Goal: Task Accomplishment & Management: Complete application form

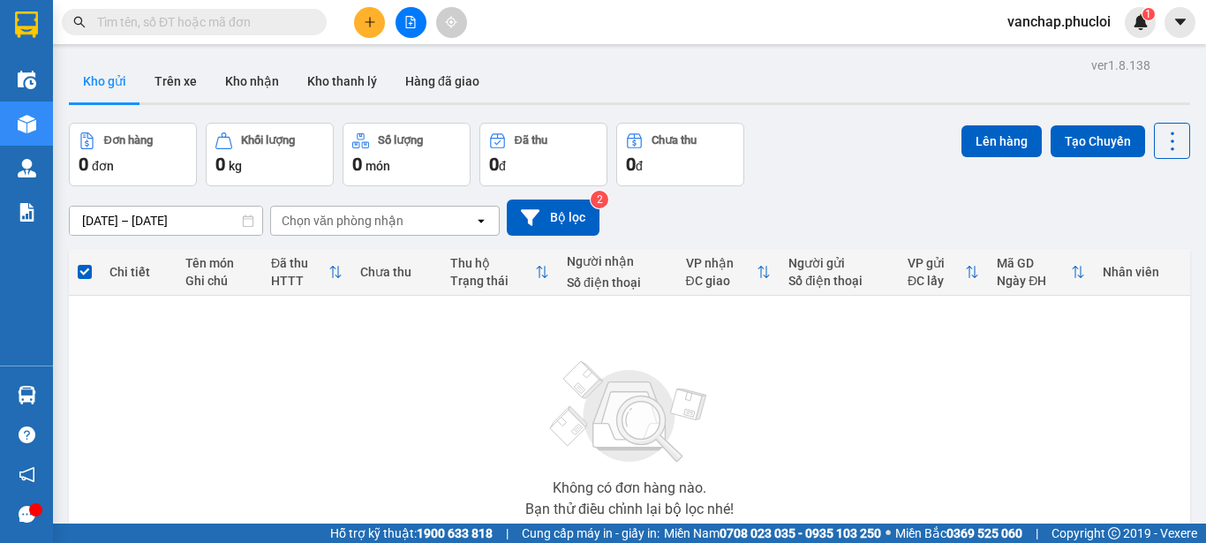
scroll to position [121, 0]
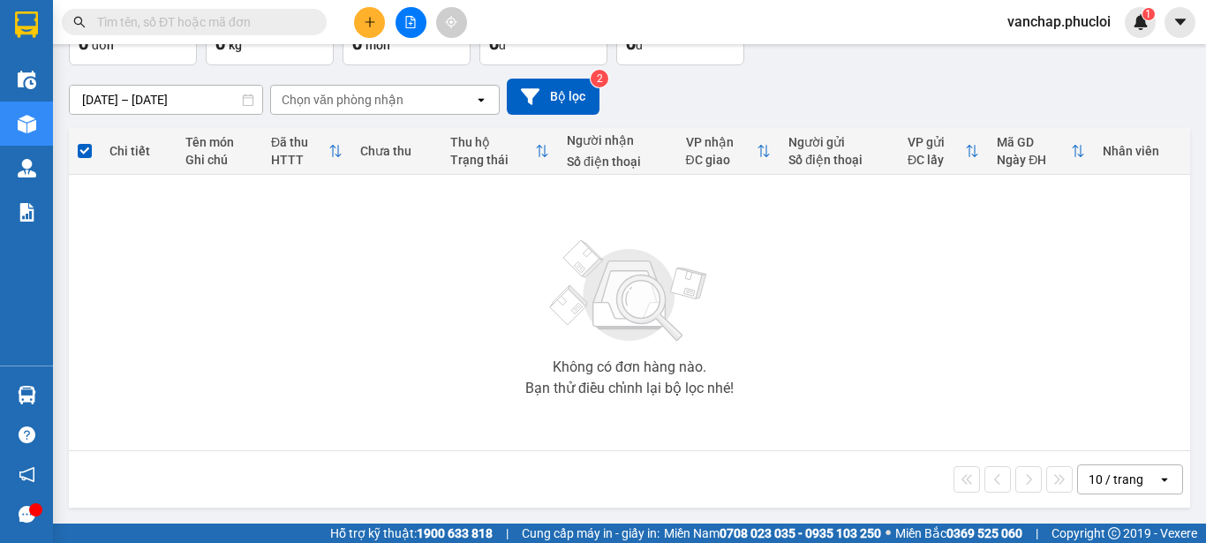
click at [371, 24] on icon "plus" at bounding box center [370, 22] width 12 height 12
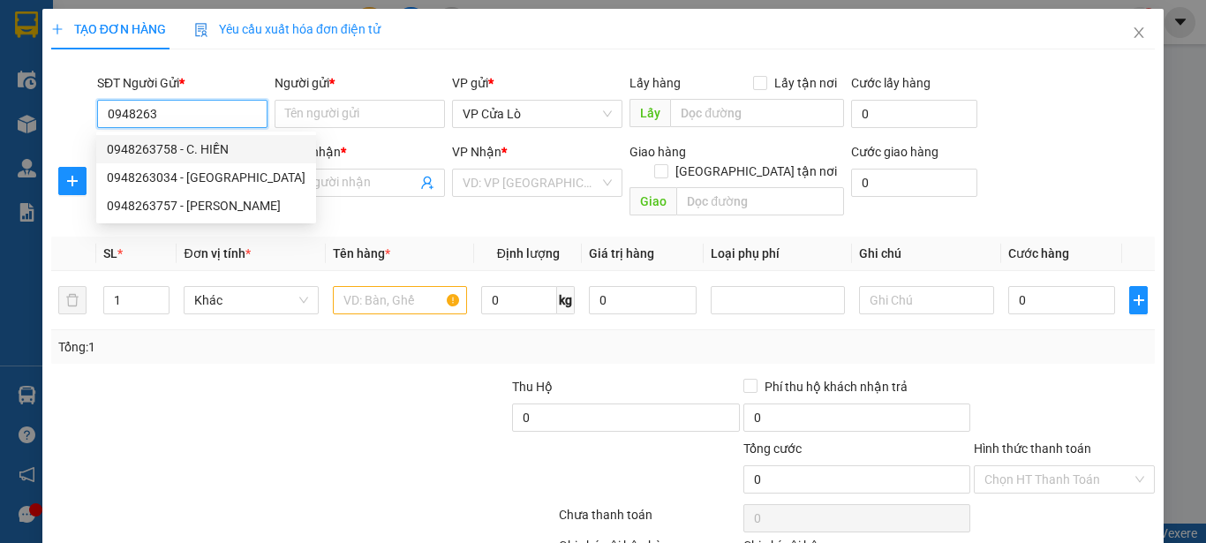
click at [192, 151] on div "0948263758 - C. HIỀN" at bounding box center [206, 148] width 199 height 19
type input "0948263758"
type input "C. HIỀN"
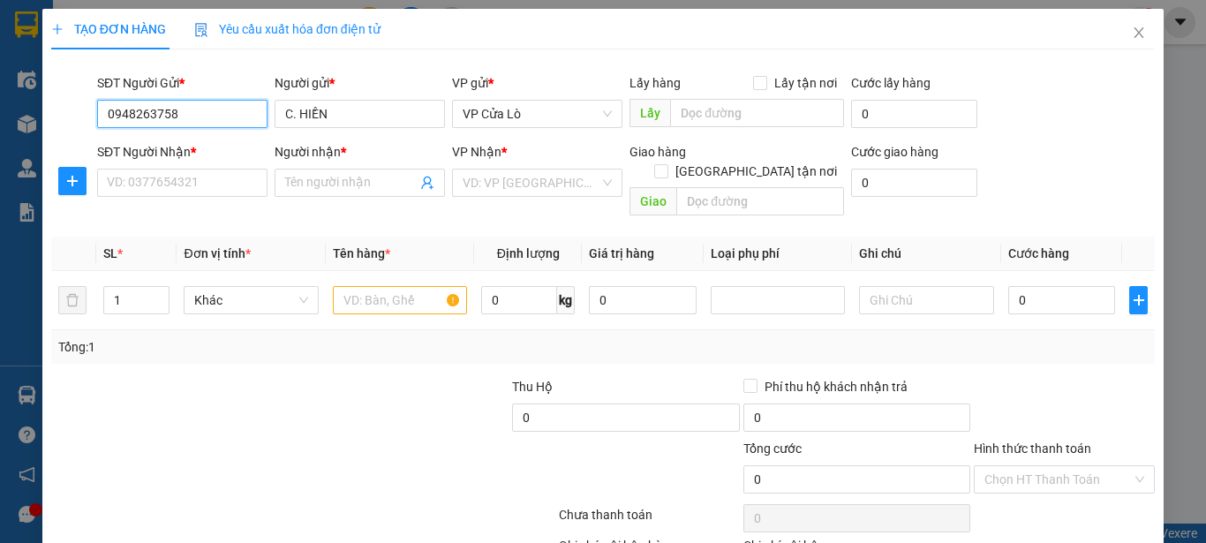
type input "0948263758"
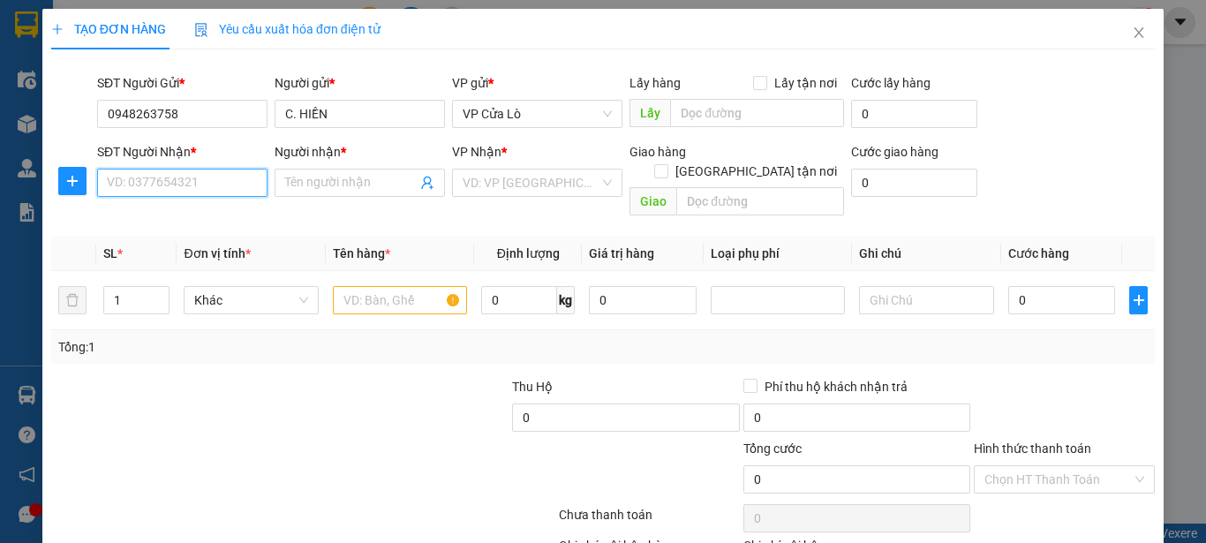
click at [185, 180] on input "SĐT Người Nhận *" at bounding box center [182, 183] width 170 height 28
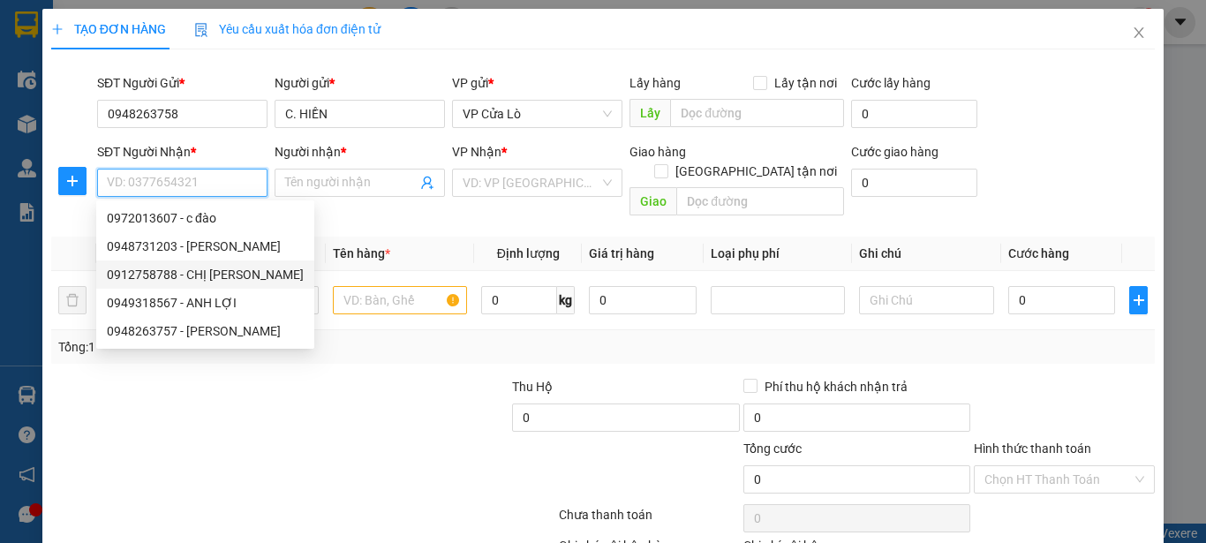
click at [167, 274] on div "0912758788 - CHỊ [PERSON_NAME]" at bounding box center [205, 274] width 197 height 19
type input "0912758788"
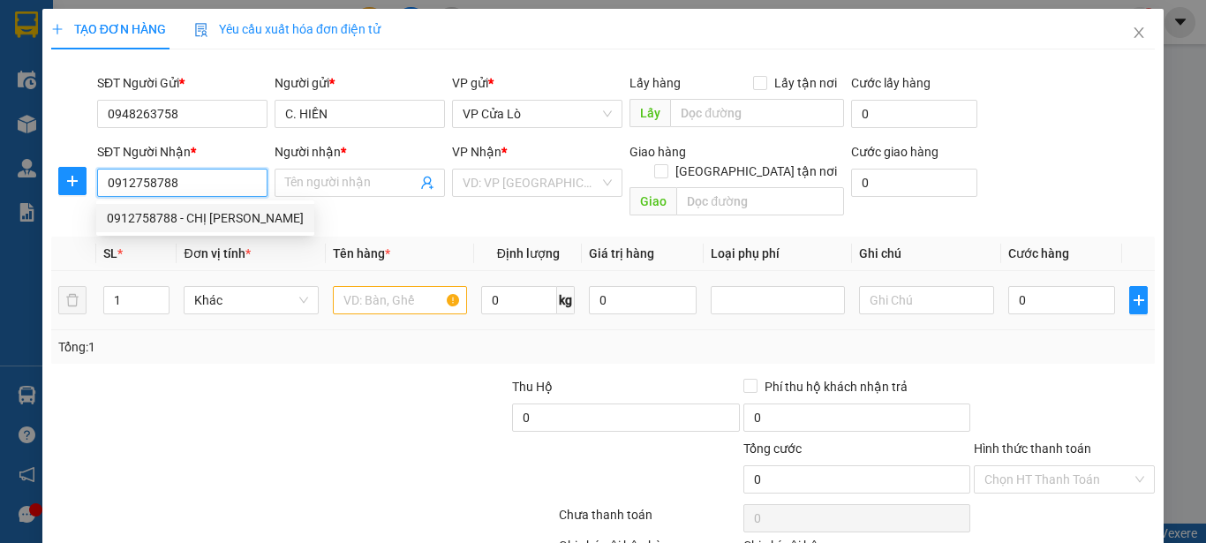
type input "CHỊ [PERSON_NAME]"
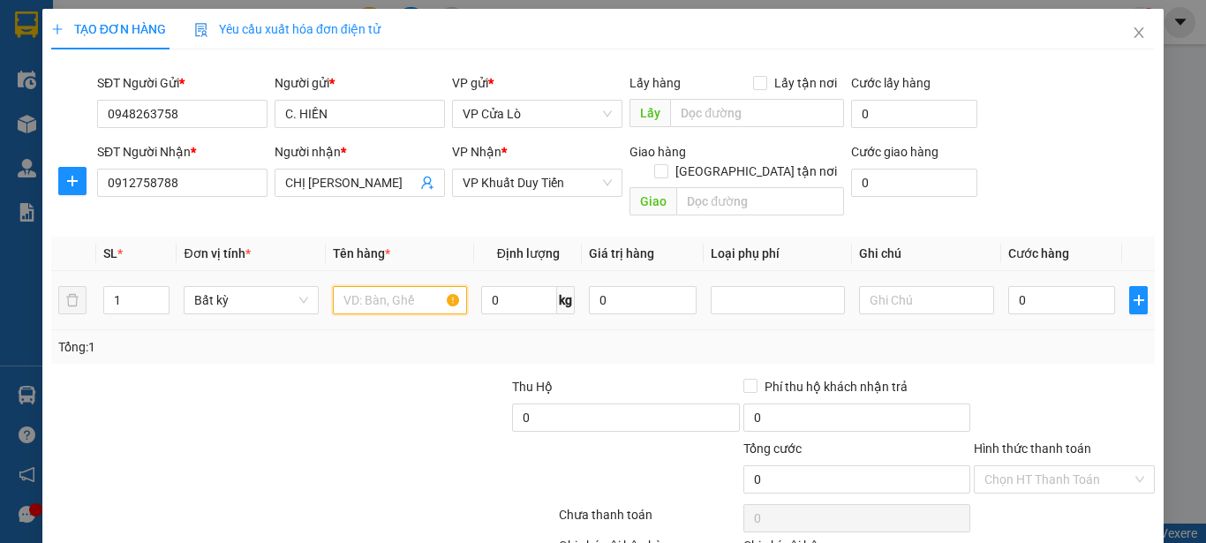
click at [361, 286] on input "text" at bounding box center [400, 300] width 134 height 28
type input "THỰC PHẨM"
click at [486, 286] on input "0" at bounding box center [519, 300] width 76 height 28
type input "10"
click at [941, 337] on div "Tổng: 1" at bounding box center [602, 346] width 1089 height 19
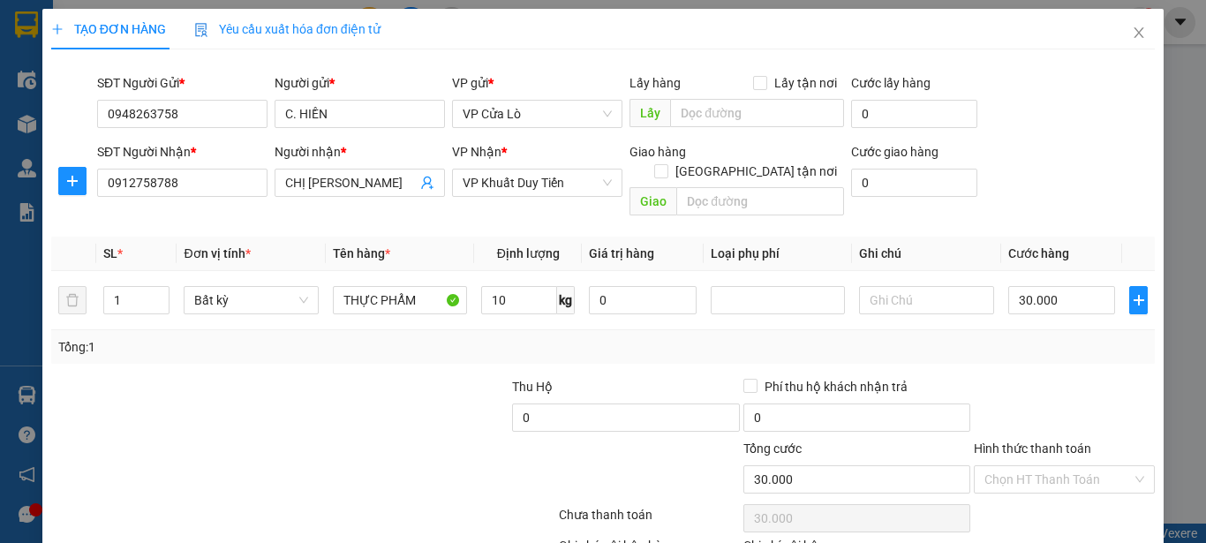
type input "30.000"
click at [1010, 286] on input "30.000" at bounding box center [1062, 300] width 108 height 28
click at [1014, 286] on input "30.000" at bounding box center [1062, 300] width 108 height 28
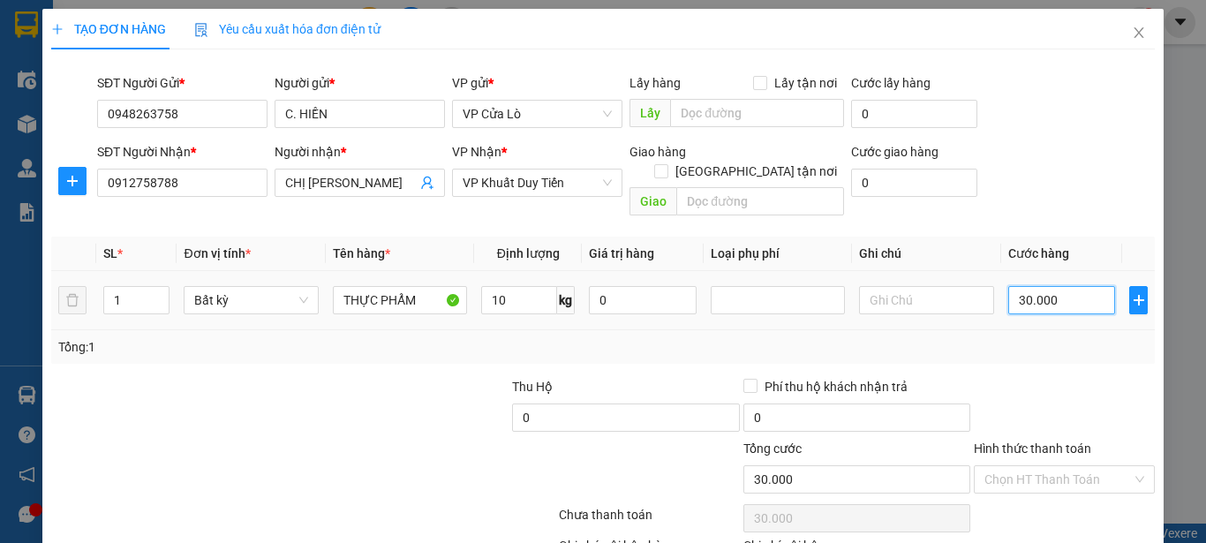
type input "0.000"
type input "0"
type input "40.000"
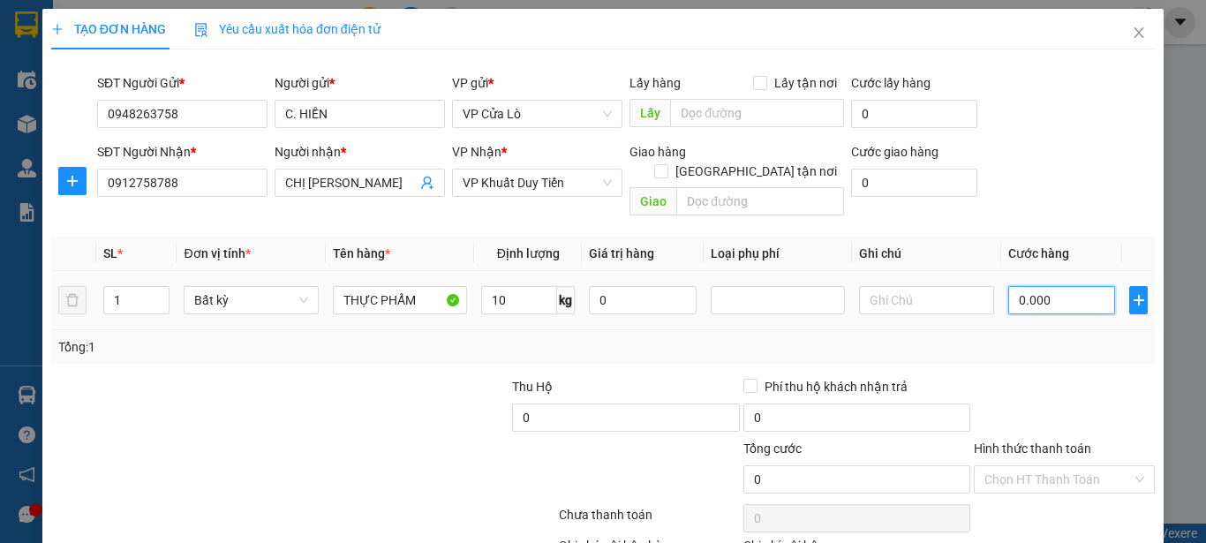
type input "40.000"
click at [1023, 377] on div at bounding box center [1064, 408] width 185 height 62
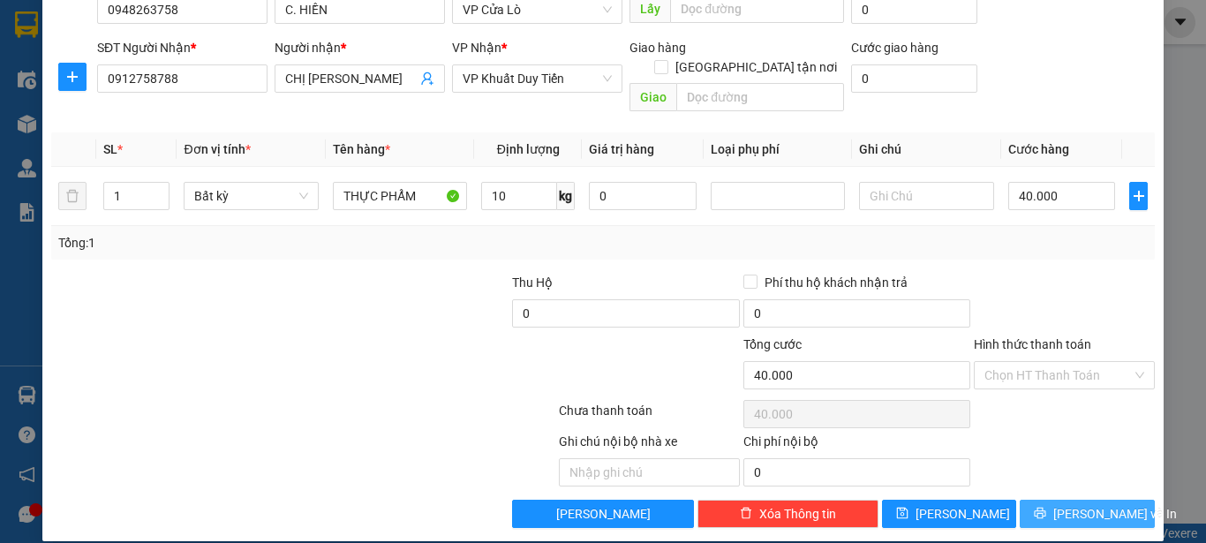
click at [1080, 504] on span "[PERSON_NAME] và In" at bounding box center [1115, 513] width 124 height 19
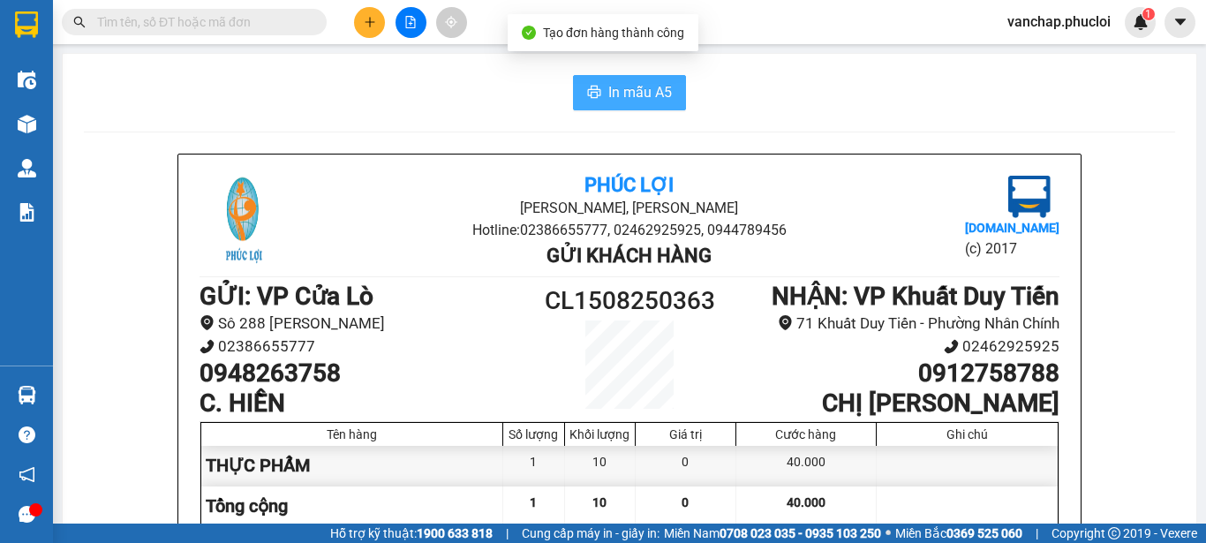
click at [614, 89] on span "In mẫu A5" at bounding box center [640, 92] width 64 height 22
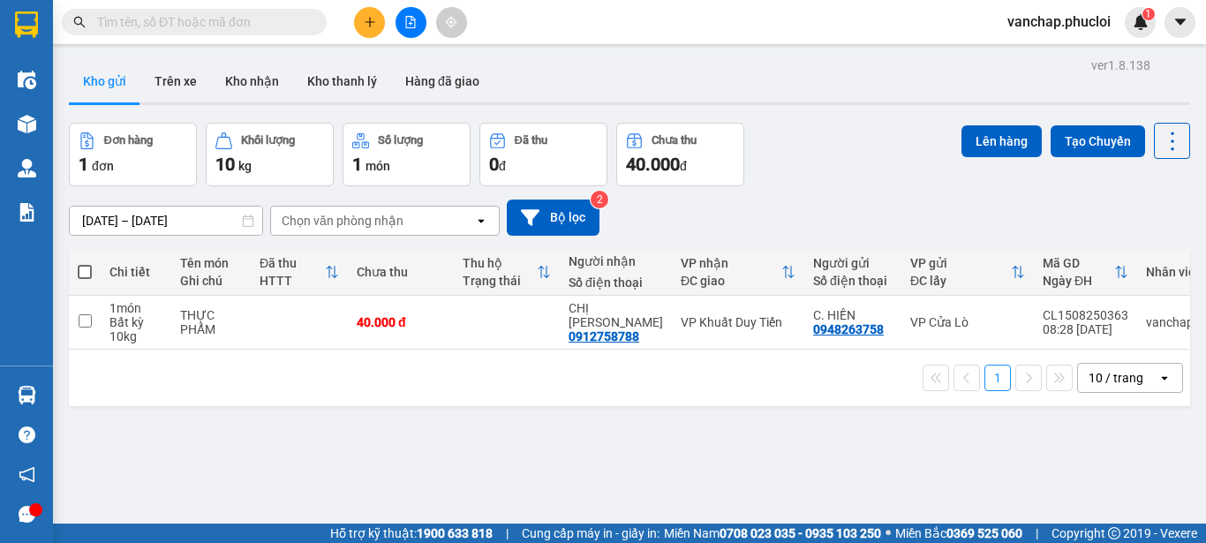
drag, startPoint x: 523, startPoint y: 47, endPoint x: 405, endPoint y: 35, distance: 118.0
click at [405, 35] on button at bounding box center [411, 22] width 31 height 31
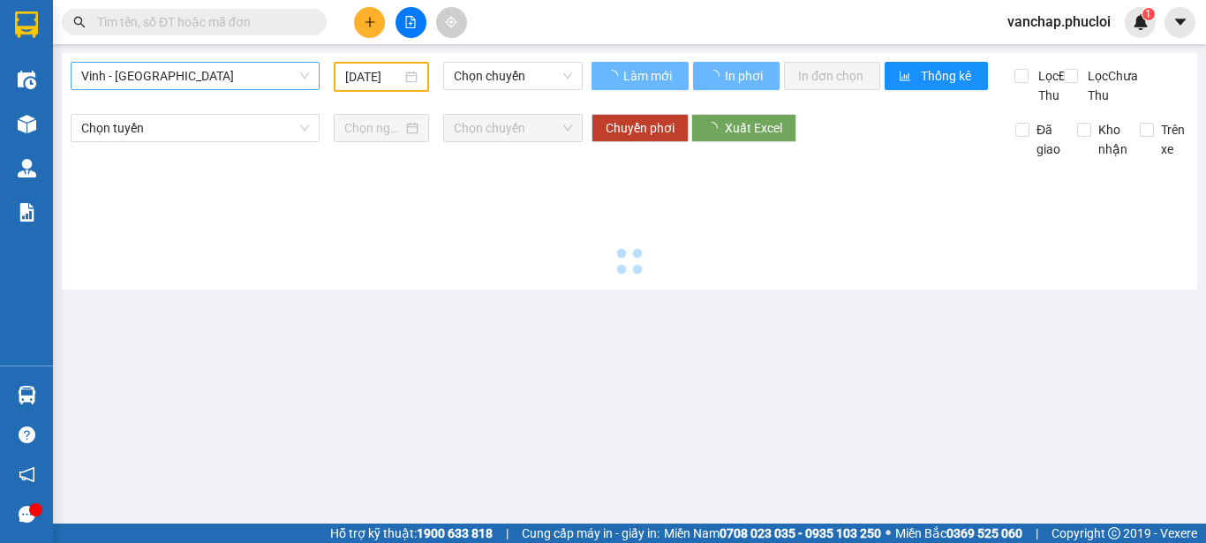
type input "[DATE]"
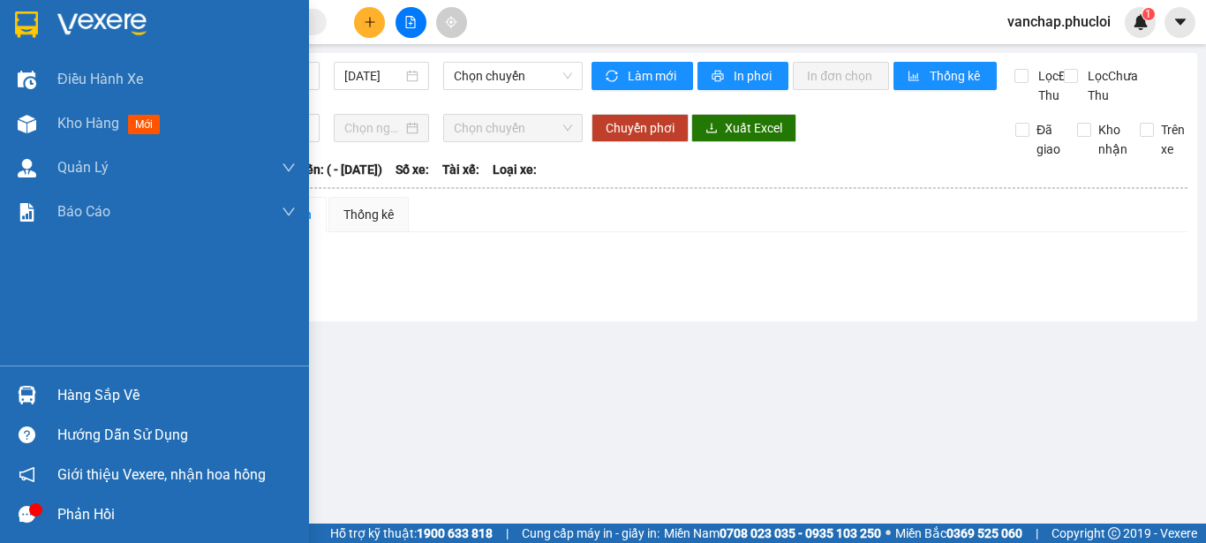
click at [22, 516] on icon "message" at bounding box center [27, 514] width 17 height 17
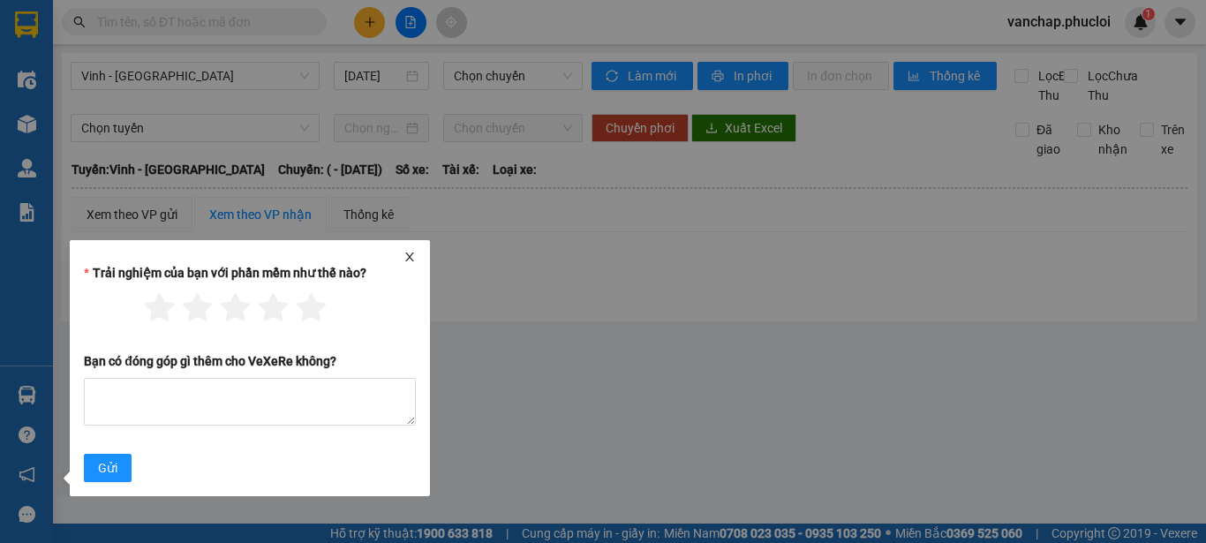
click at [411, 255] on icon "close" at bounding box center [409, 257] width 12 height 12
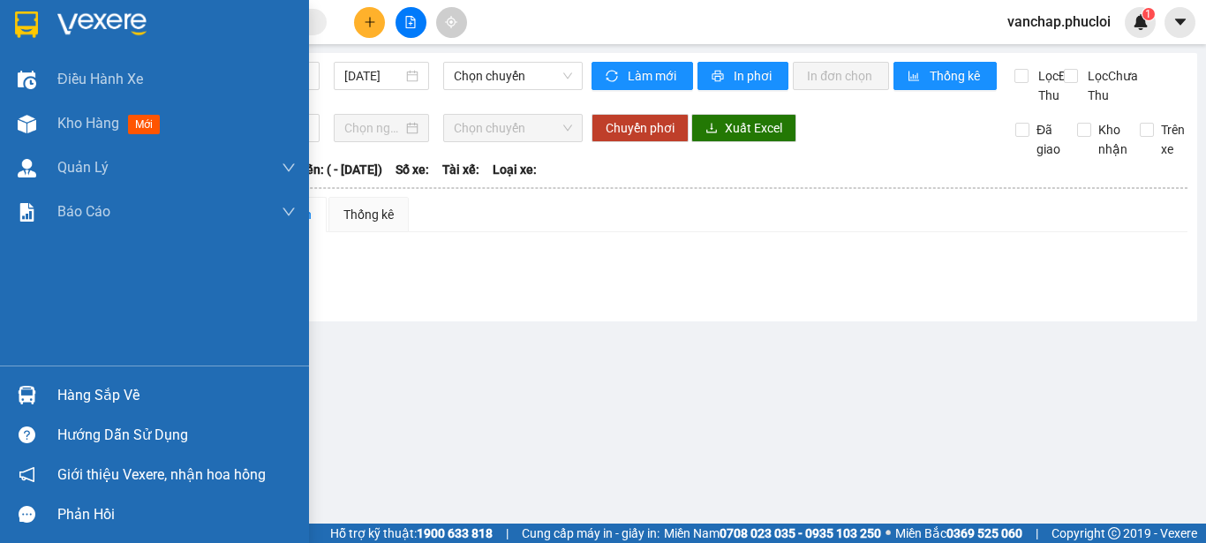
click at [100, 23] on img at bounding box center [101, 24] width 89 height 26
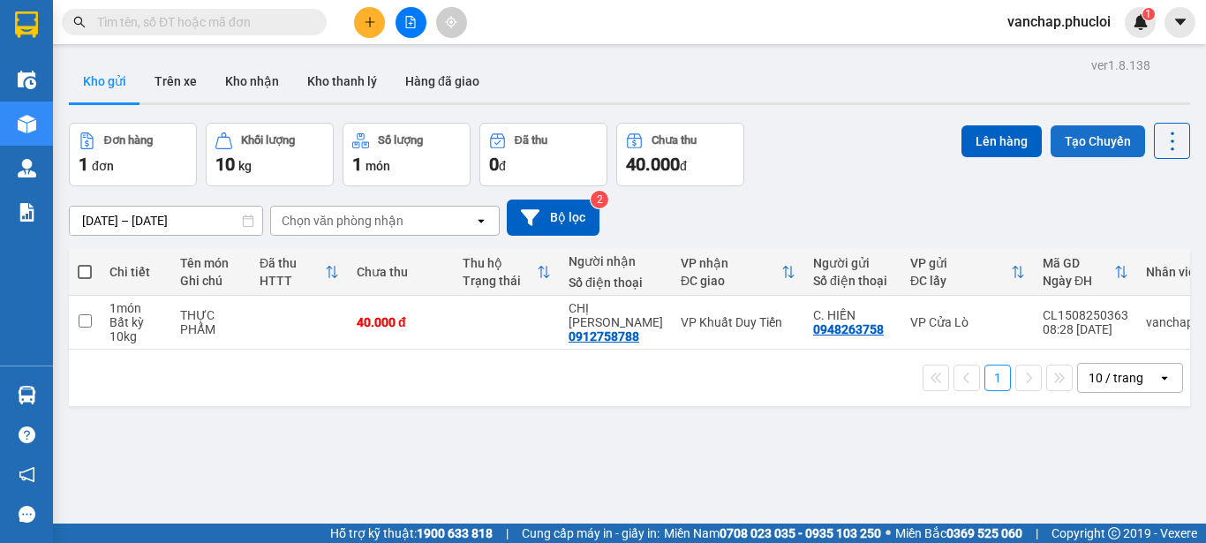
click at [1087, 151] on button "Tạo Chuyến" at bounding box center [1098, 141] width 94 height 32
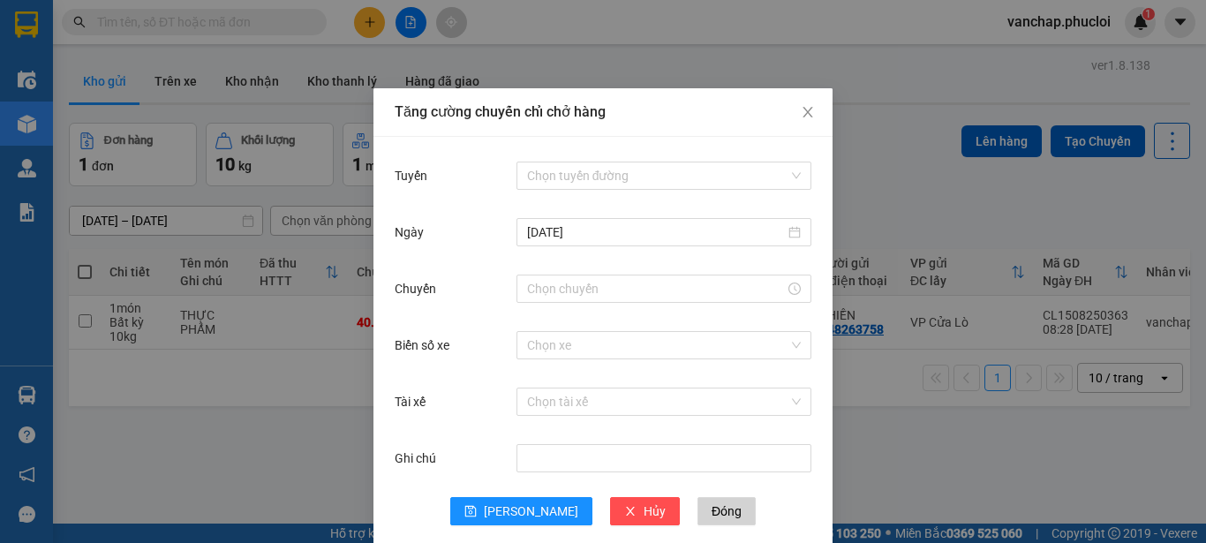
click at [627, 191] on div "Chọn tuyến đường" at bounding box center [663, 175] width 295 height 35
click at [622, 185] on input "Tuyến" at bounding box center [657, 175] width 261 height 26
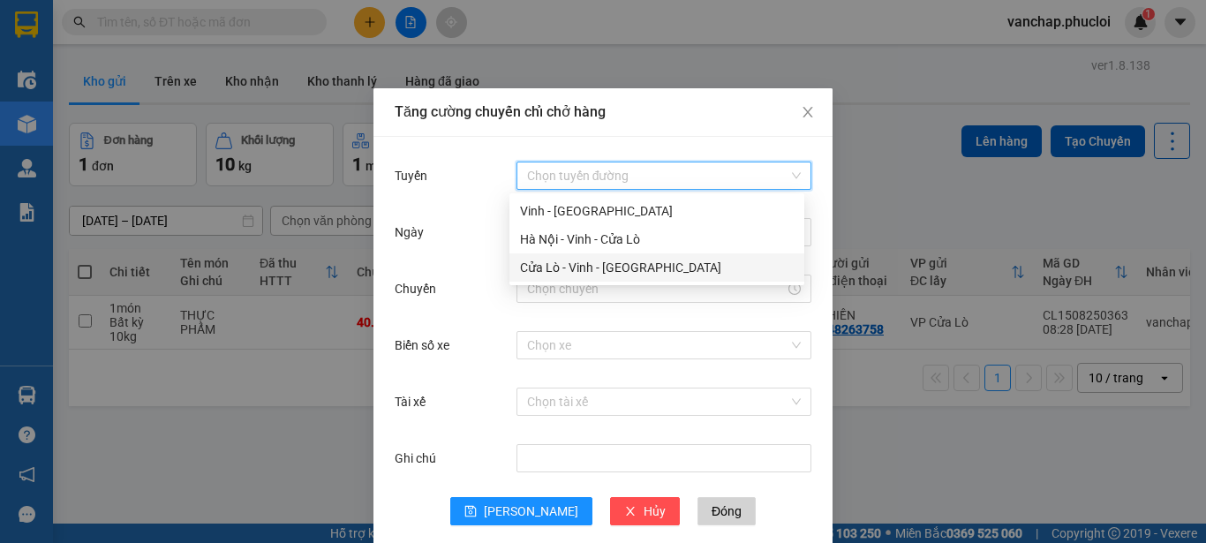
click at [565, 265] on div "Cửa Lò - Vinh - [GEOGRAPHIC_DATA]" at bounding box center [657, 267] width 274 height 19
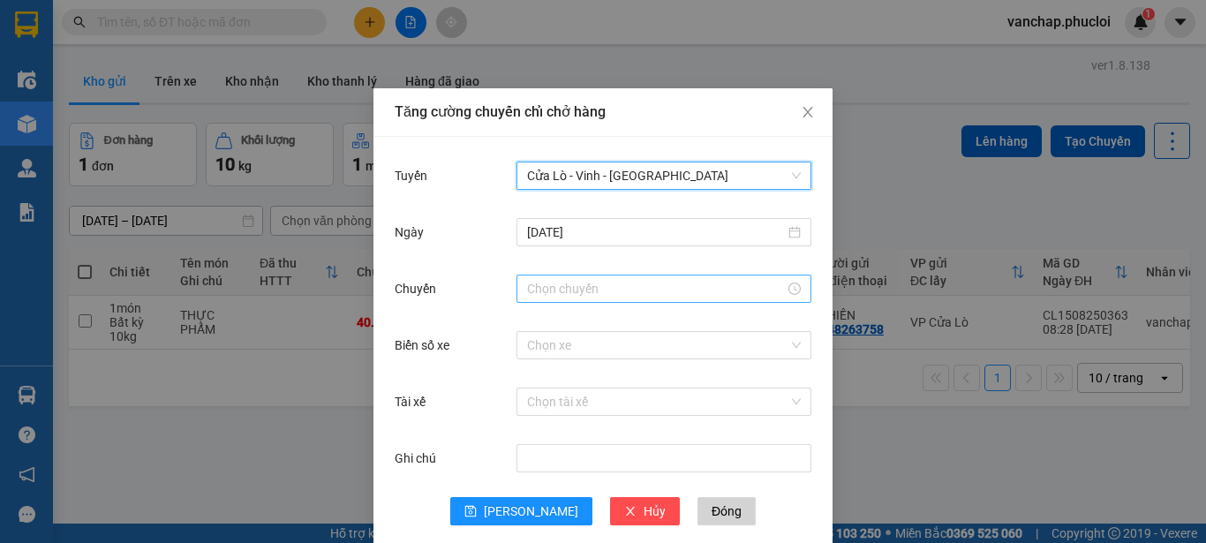
click at [565, 286] on input "Chuyến" at bounding box center [656, 288] width 258 height 19
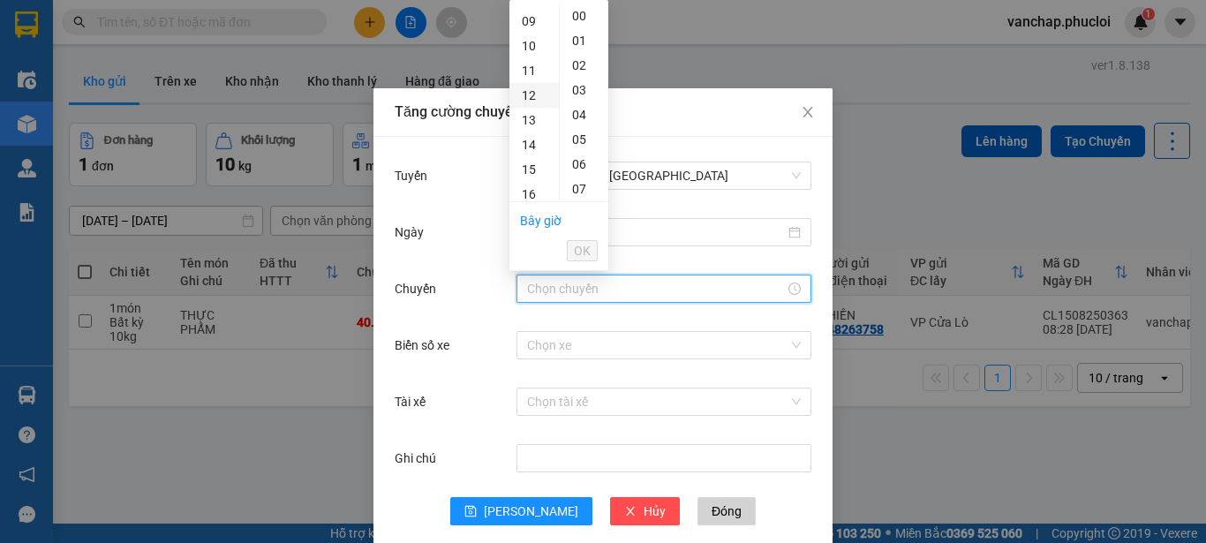
click at [527, 90] on div "12" at bounding box center [533, 95] width 49 height 25
type input "12:00"
click at [575, 248] on span "OK" at bounding box center [582, 250] width 17 height 19
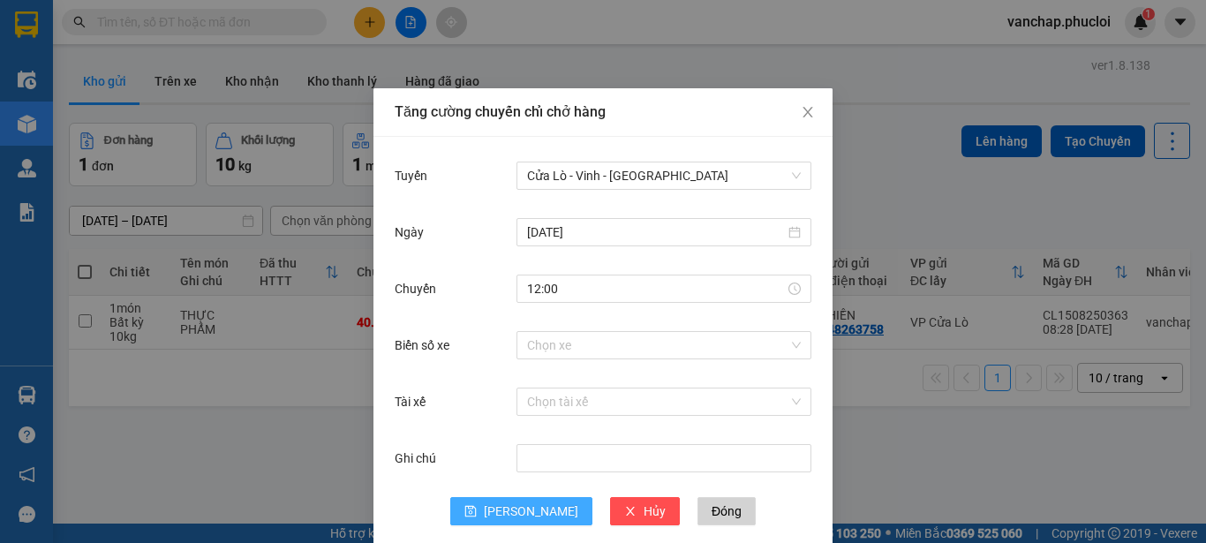
click at [521, 524] on button "[PERSON_NAME]" at bounding box center [521, 511] width 142 height 28
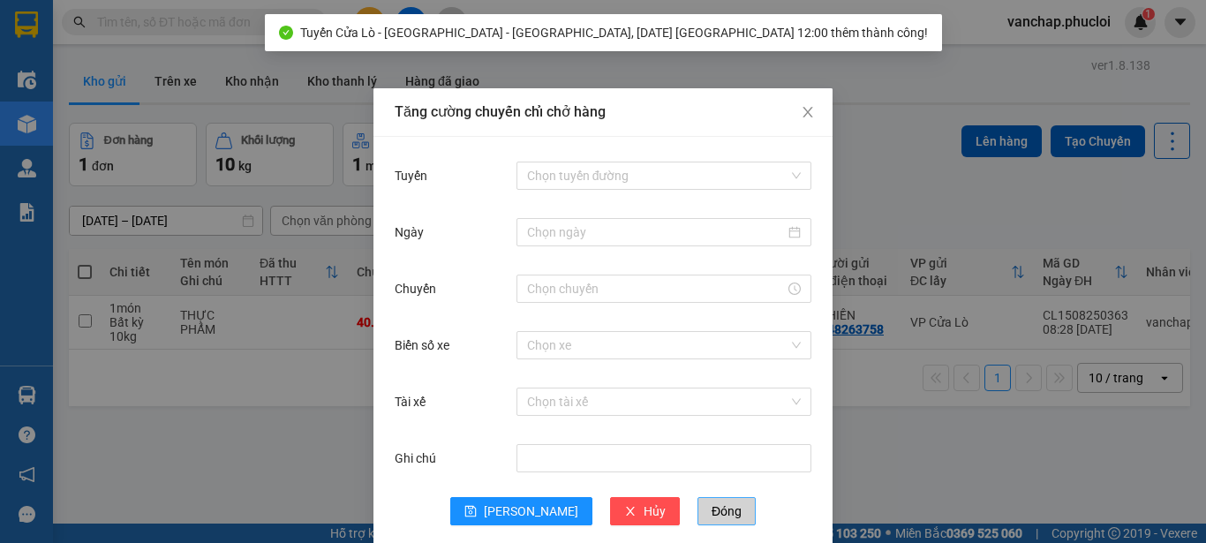
click at [712, 509] on span "Đóng" at bounding box center [727, 510] width 30 height 19
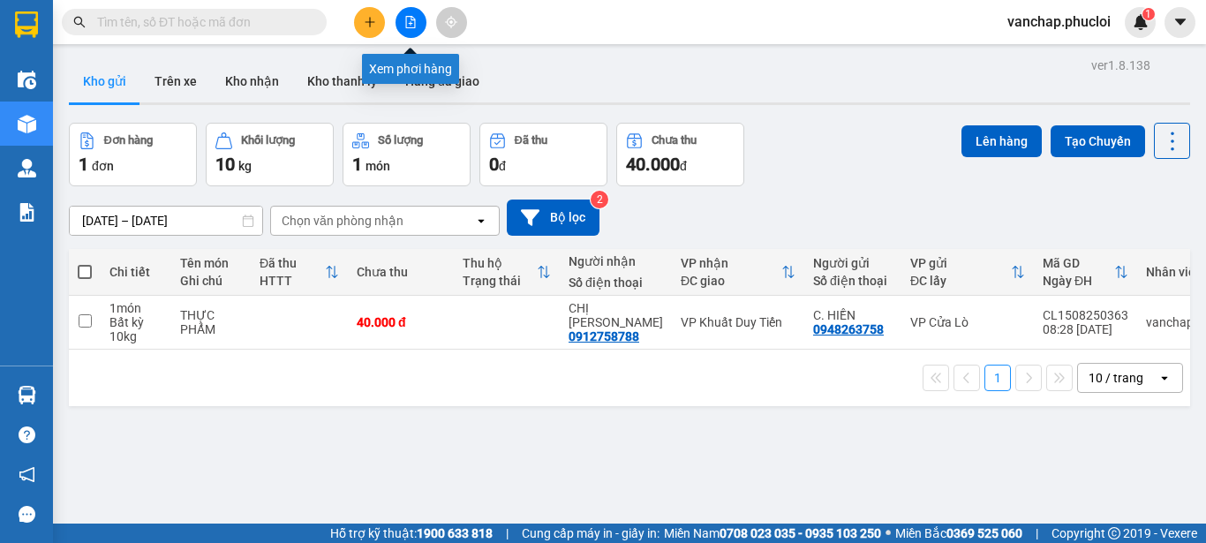
click at [407, 29] on button at bounding box center [411, 22] width 31 height 31
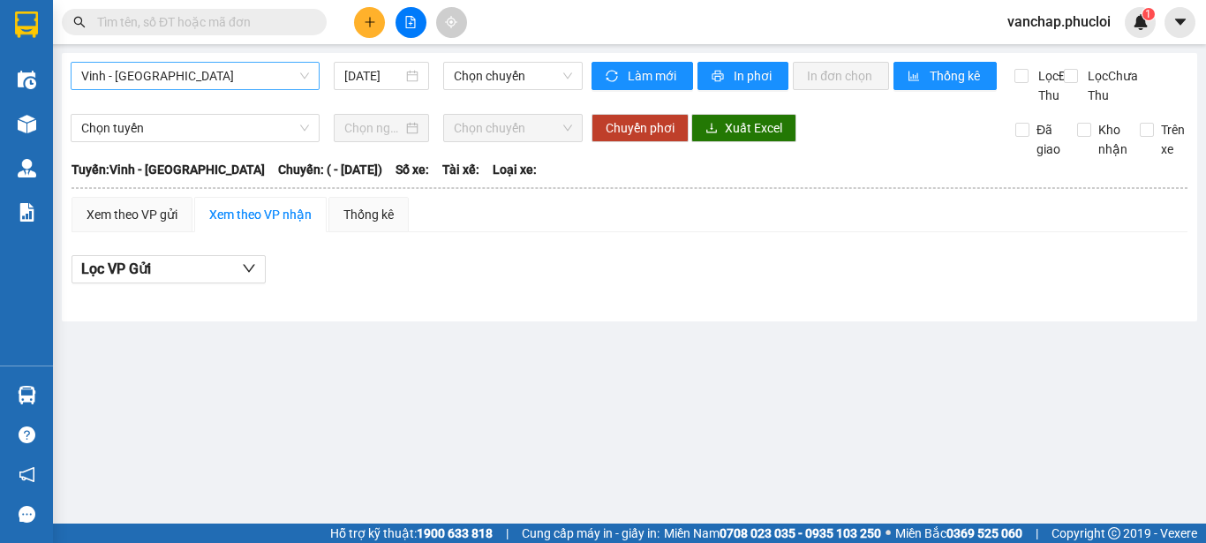
click at [165, 76] on span "Vinh - [GEOGRAPHIC_DATA]" at bounding box center [195, 76] width 228 height 26
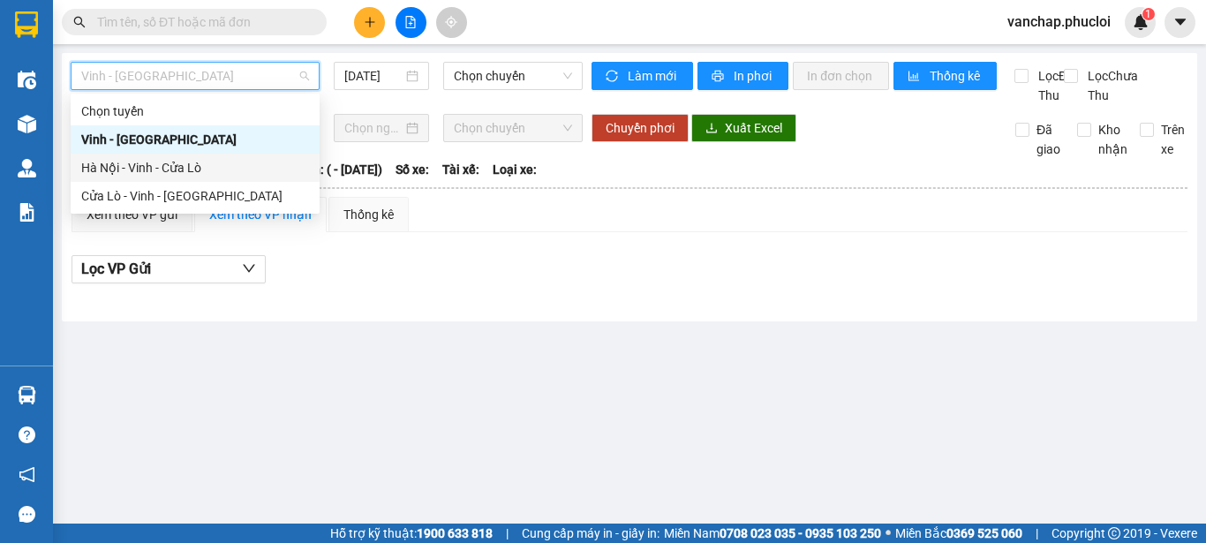
click at [126, 164] on div "Hà Nội - Vinh - Cửa Lò" at bounding box center [195, 167] width 228 height 19
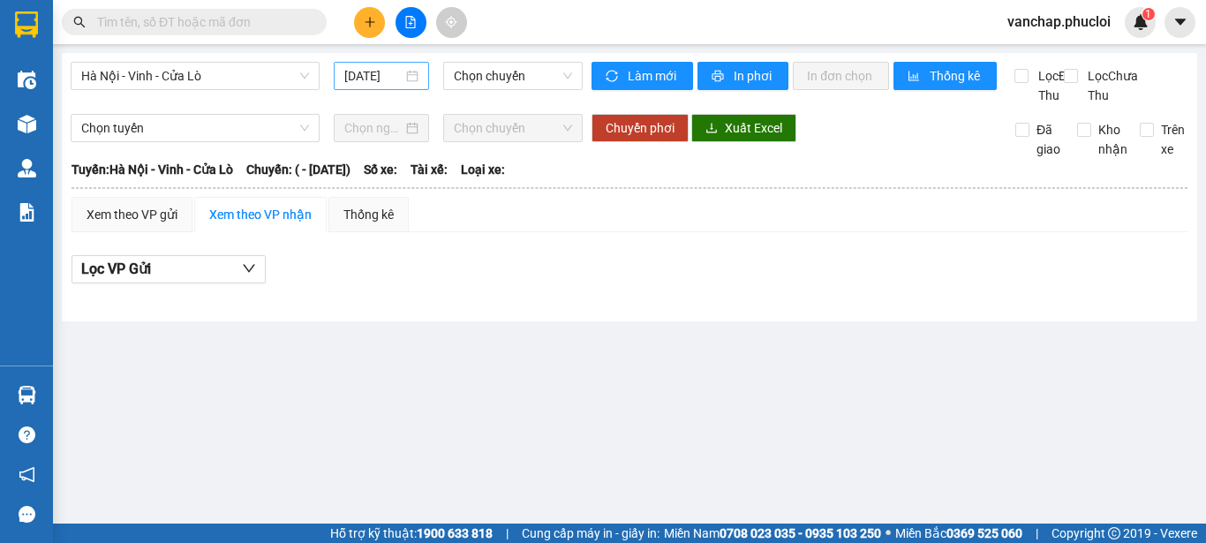
click at [418, 72] on div "[DATE]" at bounding box center [381, 75] width 74 height 19
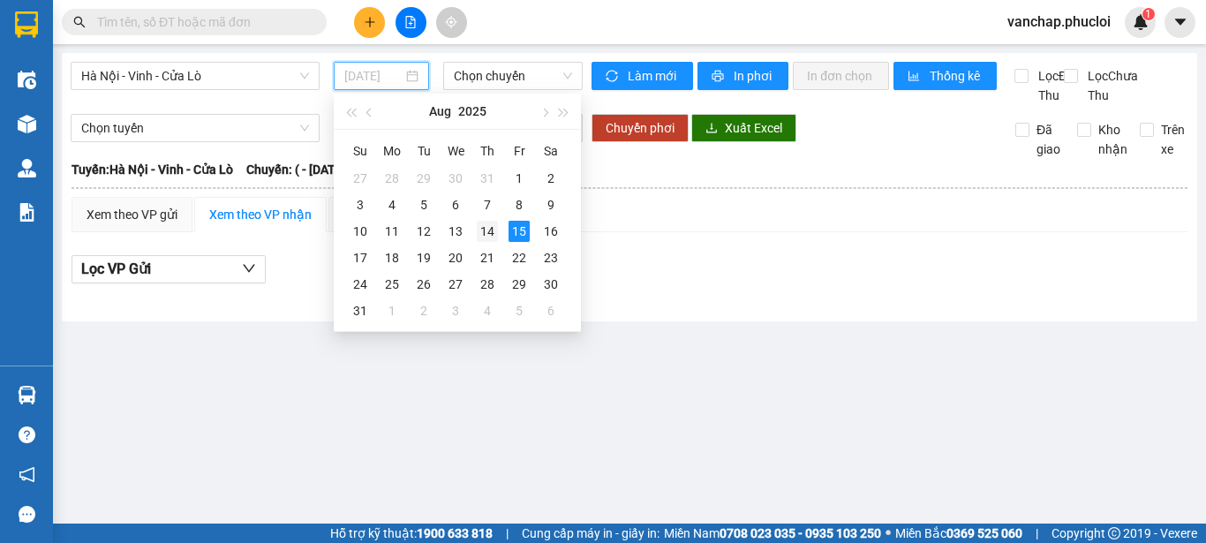
click at [491, 231] on div "14" at bounding box center [487, 231] width 21 height 21
type input "[DATE]"
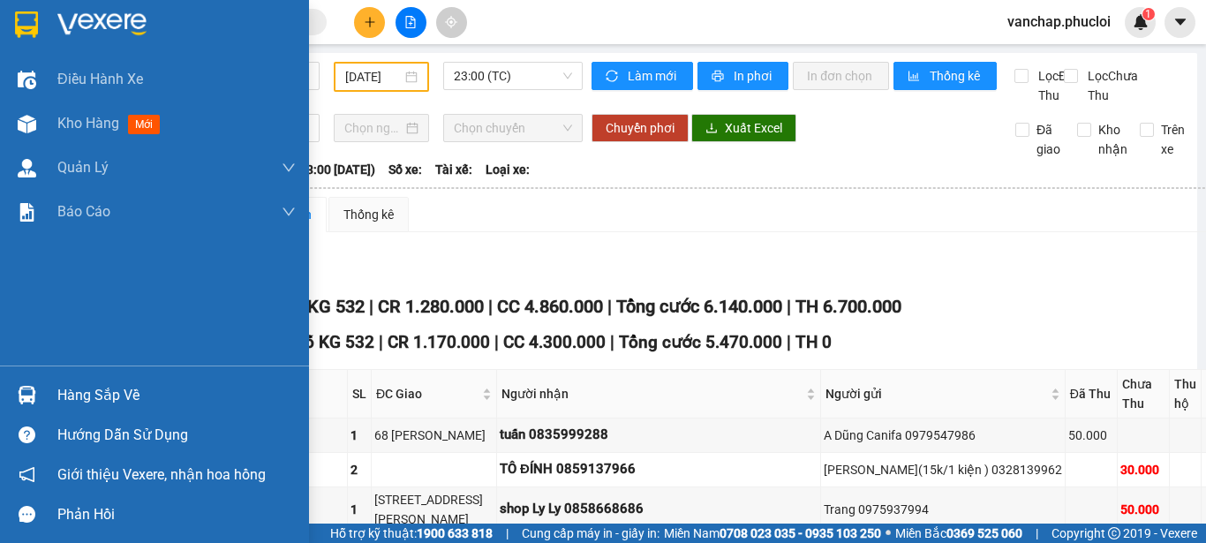
click at [82, 21] on img at bounding box center [101, 24] width 89 height 26
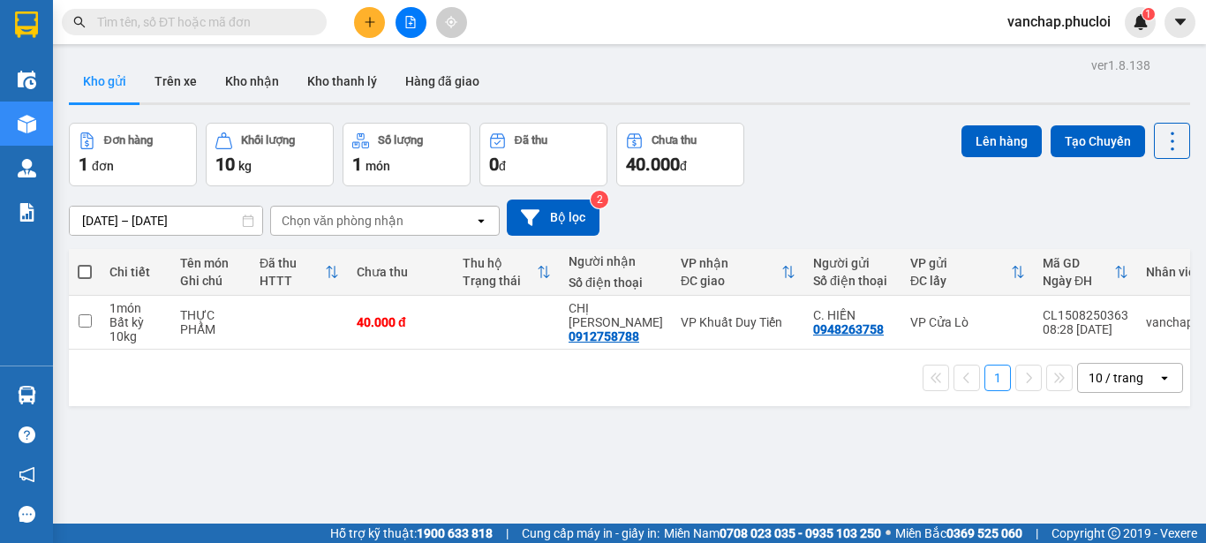
click at [403, 25] on button at bounding box center [411, 22] width 31 height 31
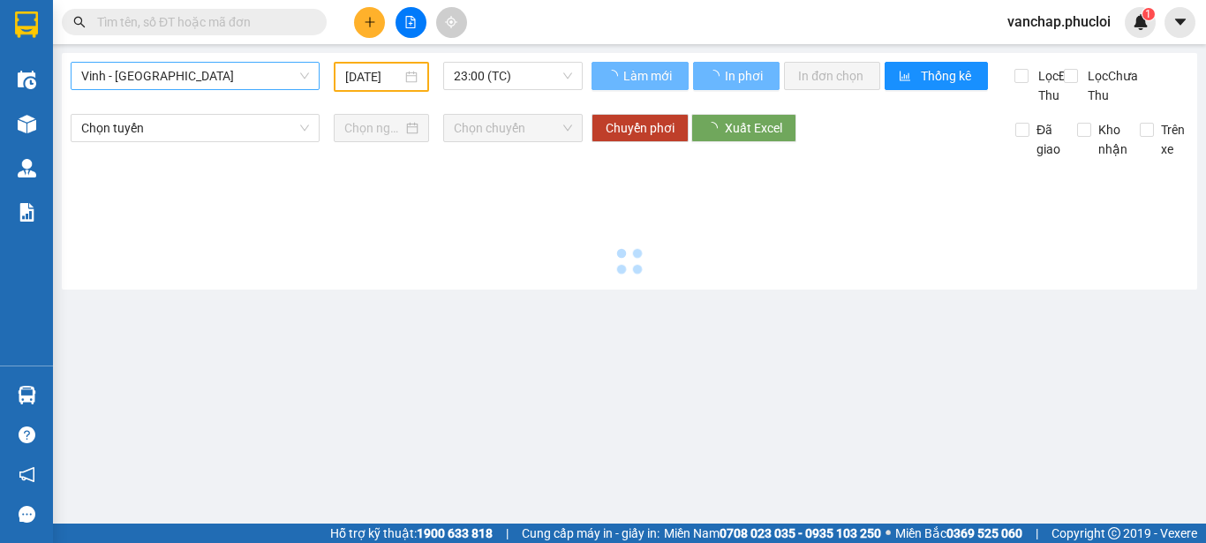
type input "[DATE]"
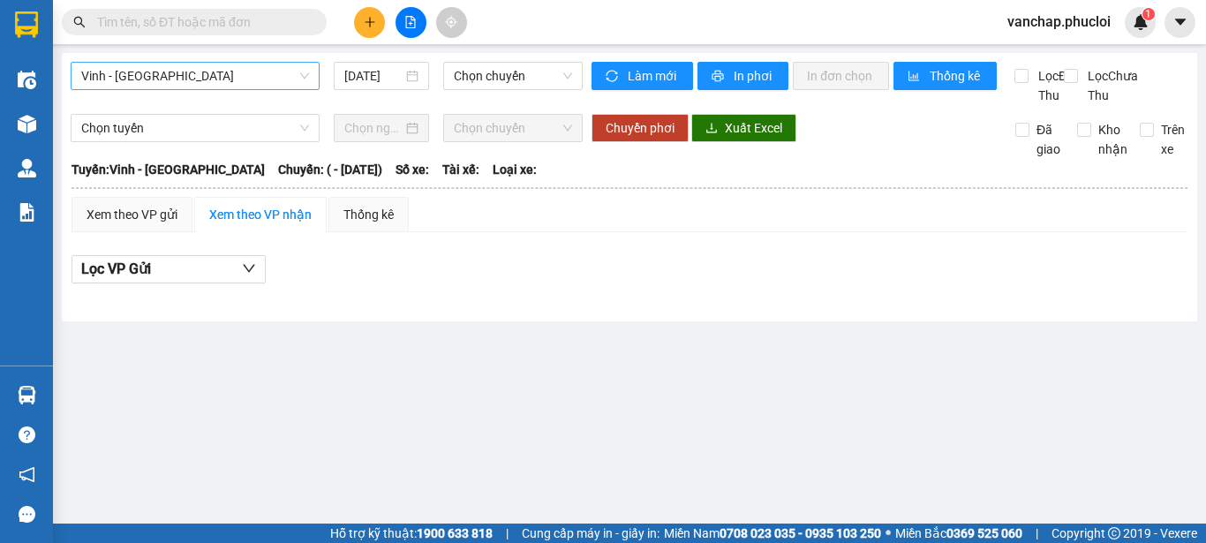
click at [153, 76] on span "Vinh - [GEOGRAPHIC_DATA]" at bounding box center [195, 76] width 228 height 26
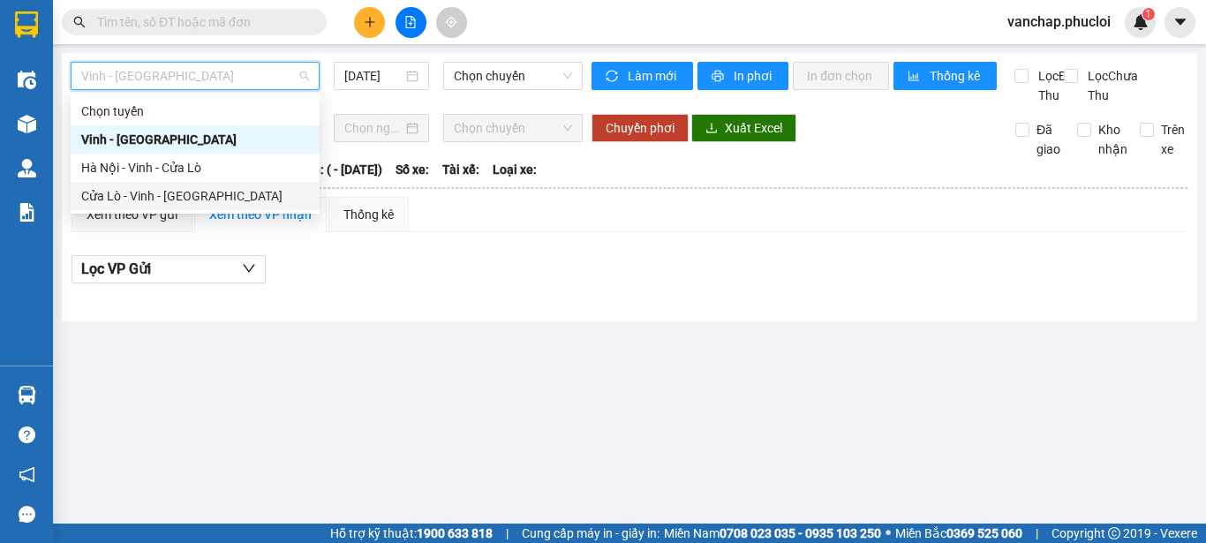
click at [122, 195] on div "Cửa Lò - Vinh - [GEOGRAPHIC_DATA]" at bounding box center [195, 195] width 228 height 19
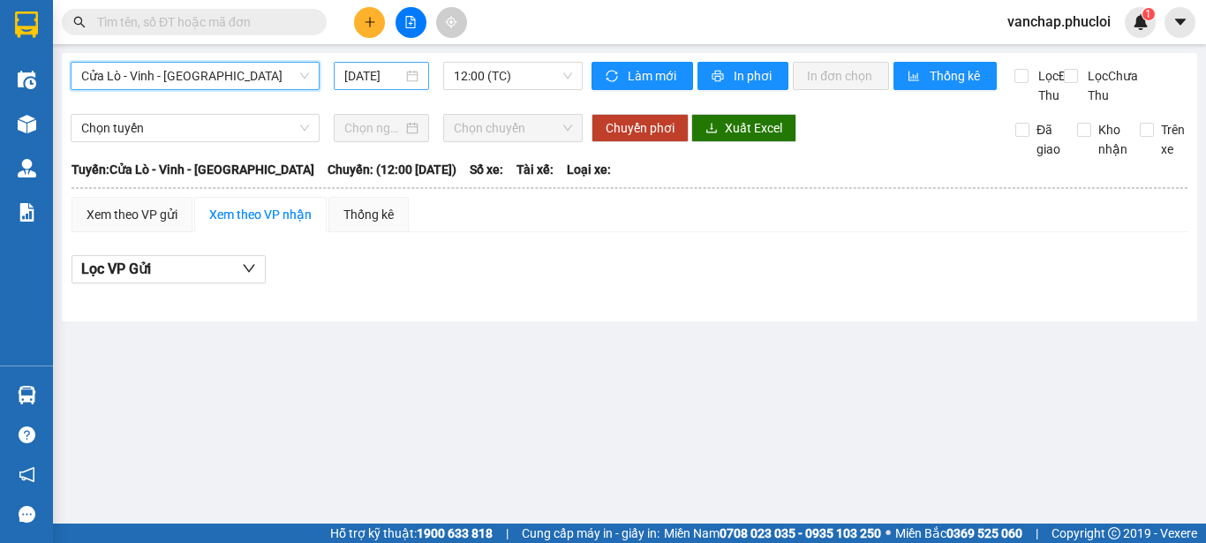
click at [410, 77] on div "[DATE]" at bounding box center [381, 75] width 74 height 19
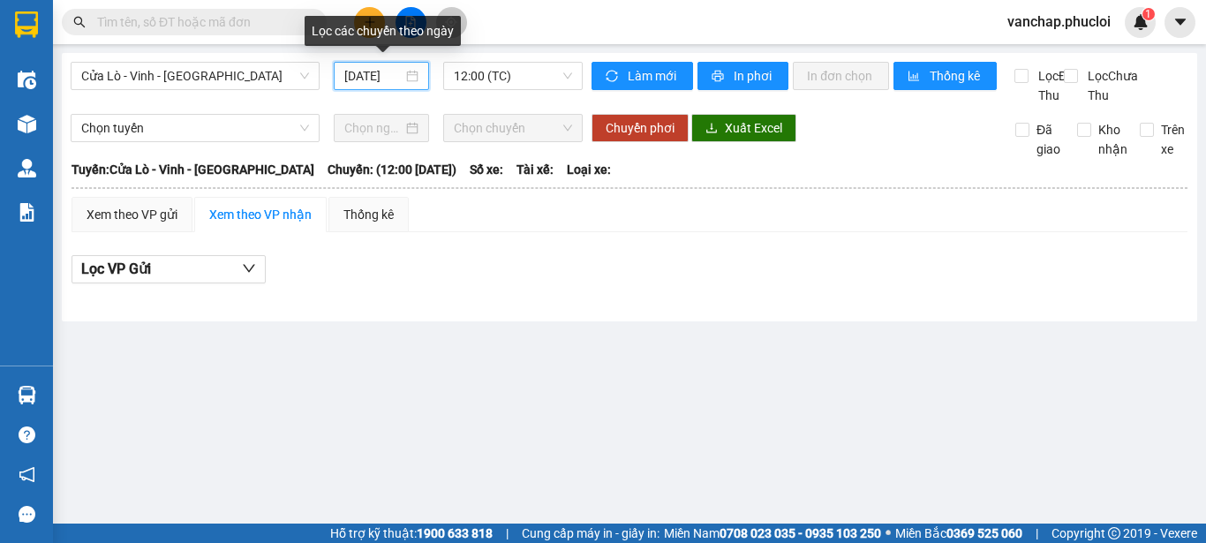
scroll to position [0, 4]
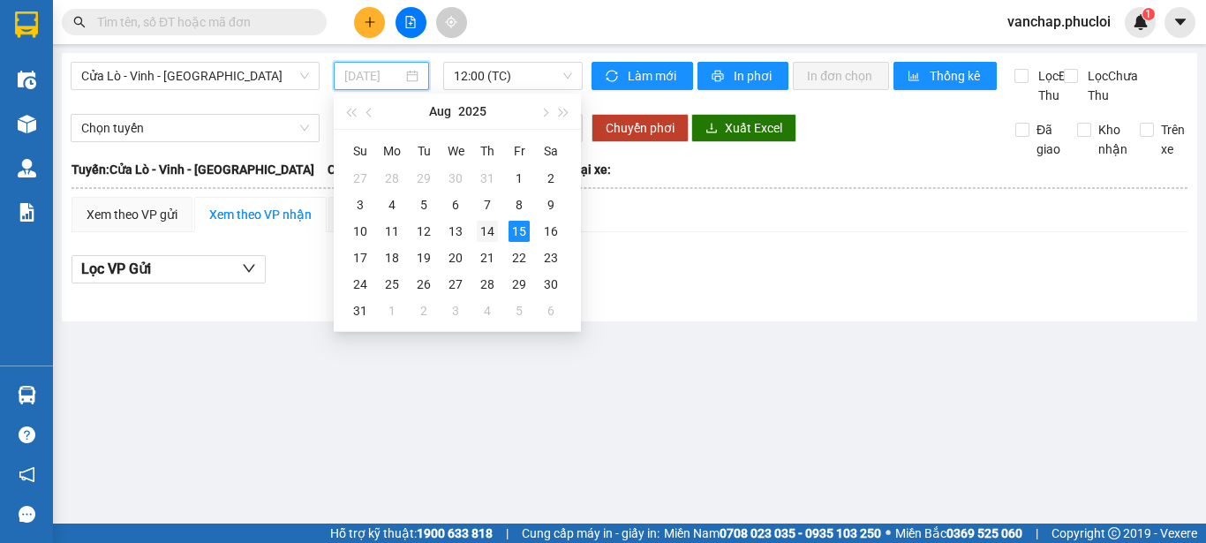
click at [485, 234] on div "14" at bounding box center [487, 231] width 21 height 21
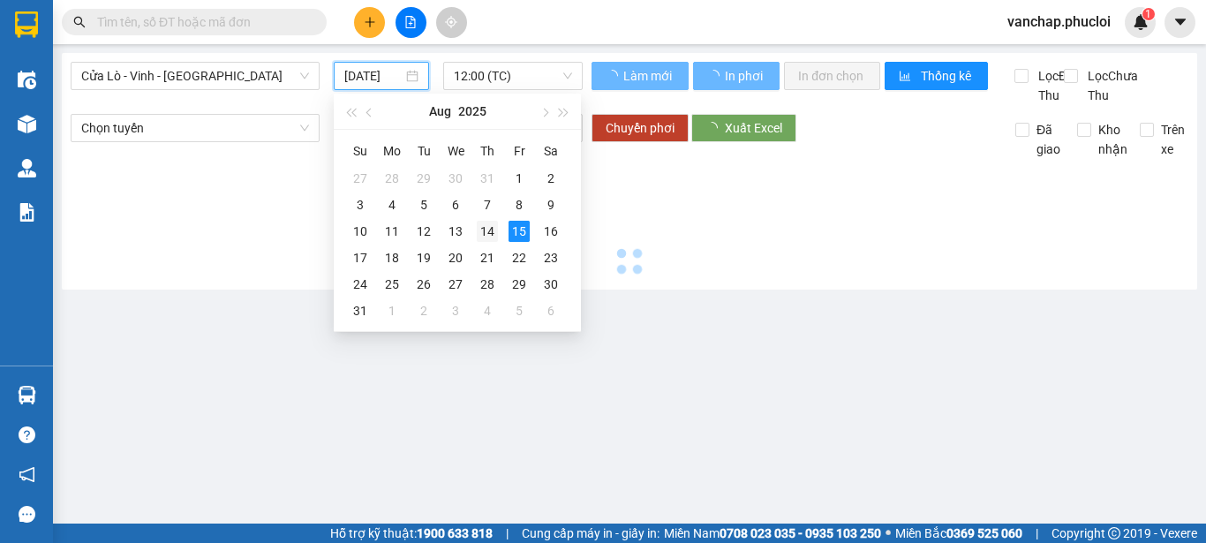
type input "[DATE]"
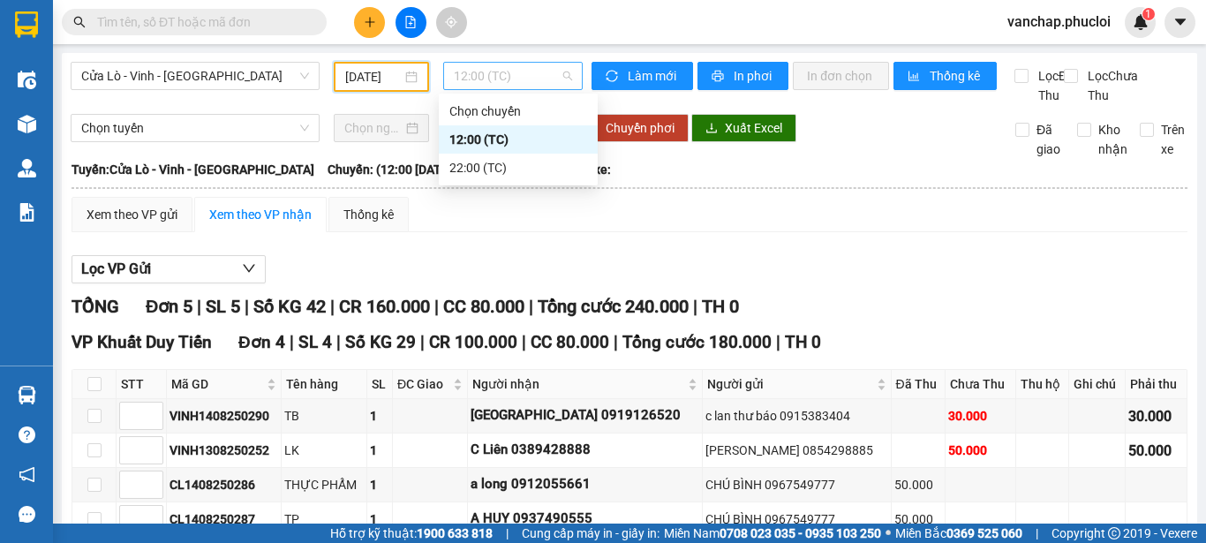
click at [517, 79] on span "12:00 (TC)" at bounding box center [513, 76] width 118 height 26
click at [474, 167] on div "22:00 (TC)" at bounding box center [518, 167] width 138 height 19
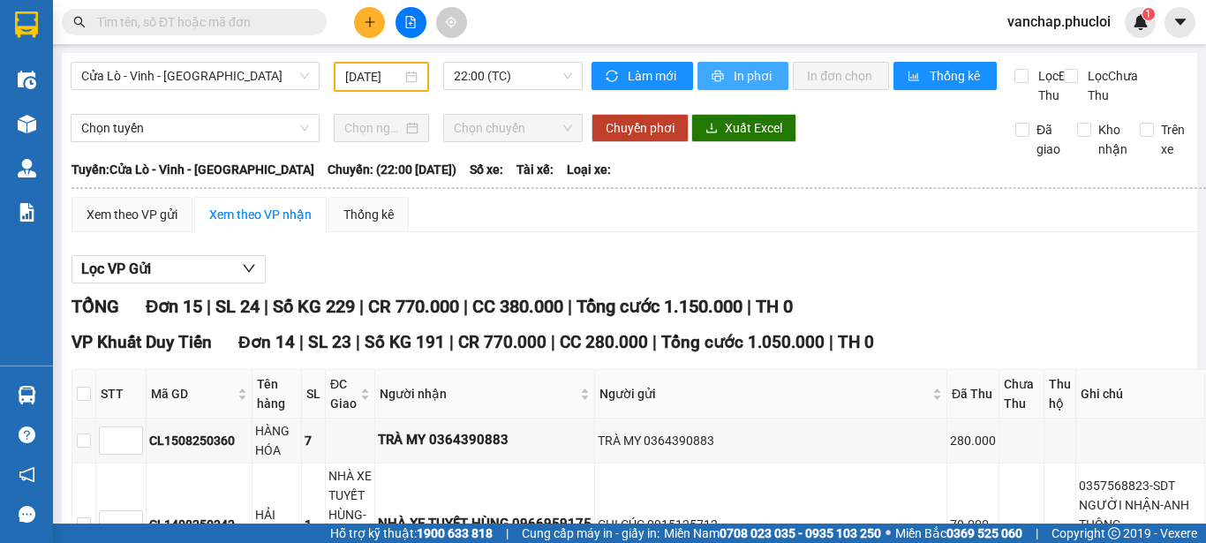
click at [734, 78] on span "In phơi" at bounding box center [754, 75] width 41 height 19
click at [168, 77] on span "Cửa Lò - Vinh - [GEOGRAPHIC_DATA]" at bounding box center [195, 76] width 228 height 26
click at [224, 283] on button "Lọc VP Gửi" at bounding box center [169, 269] width 194 height 28
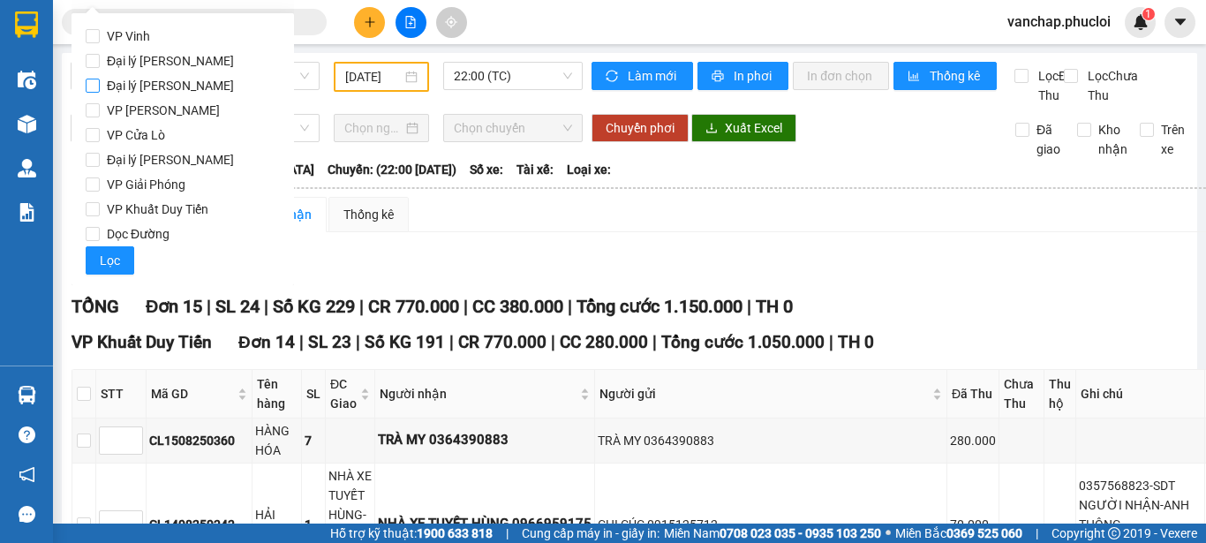
click at [92, 82] on input "Đại lý [PERSON_NAME]" at bounding box center [93, 86] width 14 height 14
checkbox input "true"
click at [117, 259] on span "Lọc" at bounding box center [110, 260] width 20 height 19
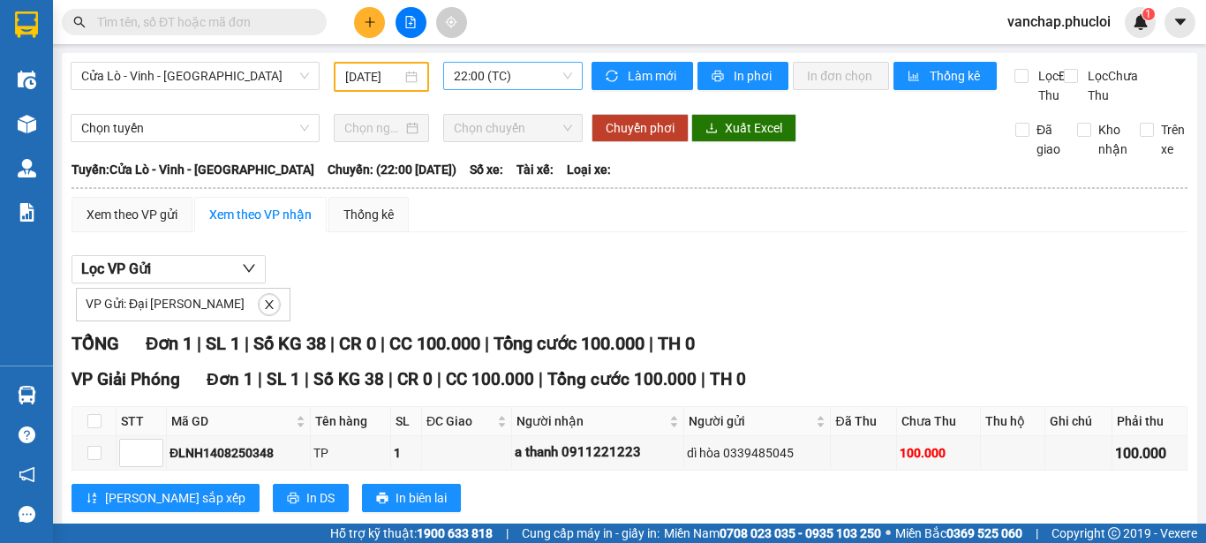
click at [472, 72] on span "22:00 (TC)" at bounding box center [513, 76] width 118 height 26
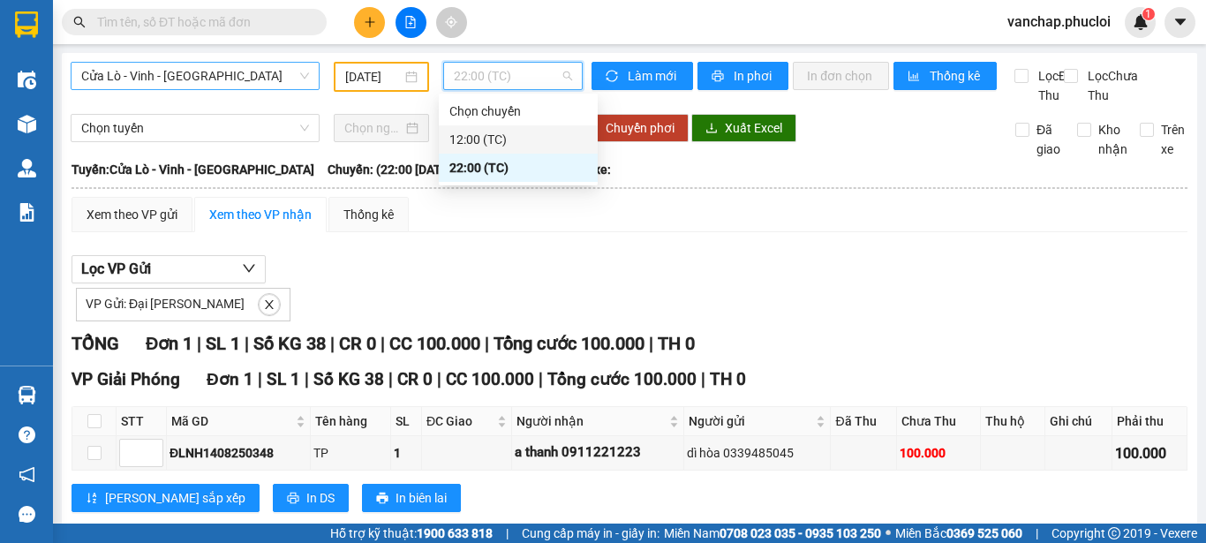
click at [162, 78] on span "Cửa Lò - Vinh - [GEOGRAPHIC_DATA]" at bounding box center [195, 76] width 228 height 26
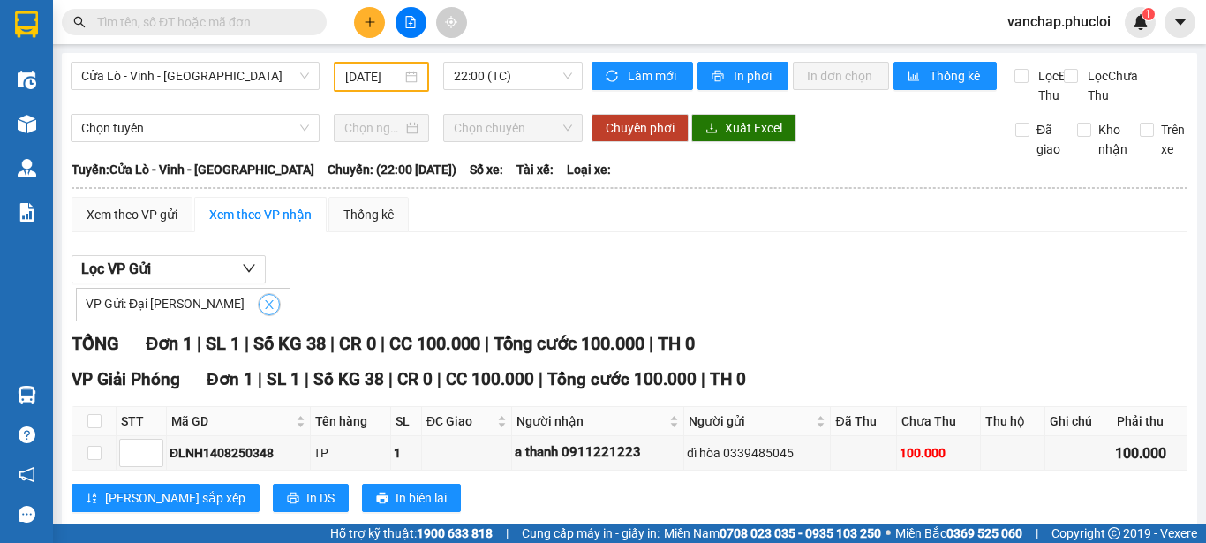
click at [263, 311] on icon "close" at bounding box center [269, 304] width 12 height 12
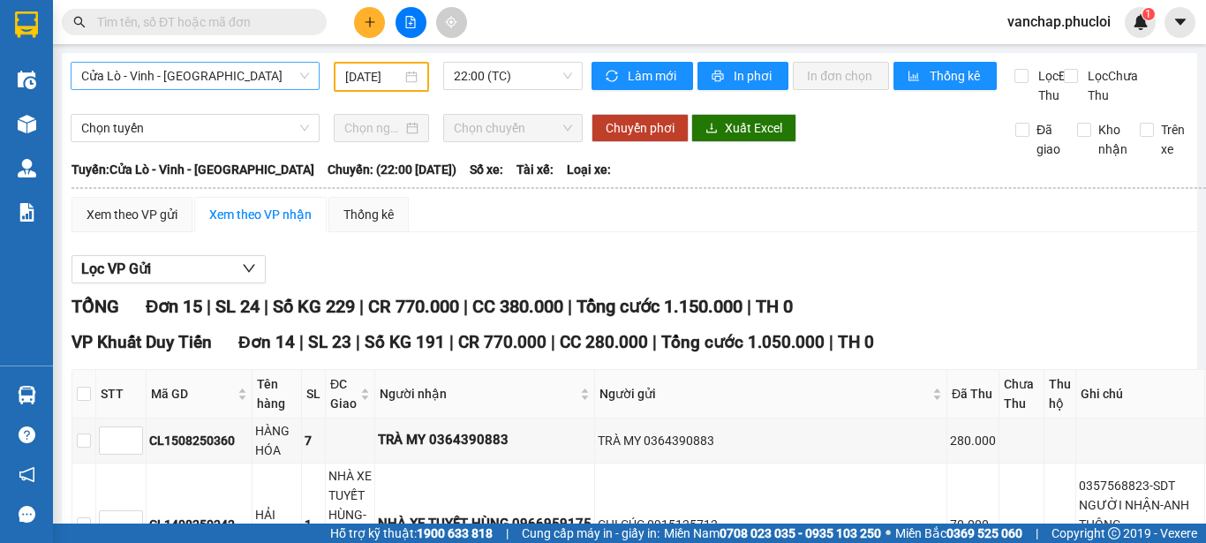
click at [129, 72] on span "Cửa Lò - Vinh - [GEOGRAPHIC_DATA]" at bounding box center [195, 76] width 228 height 26
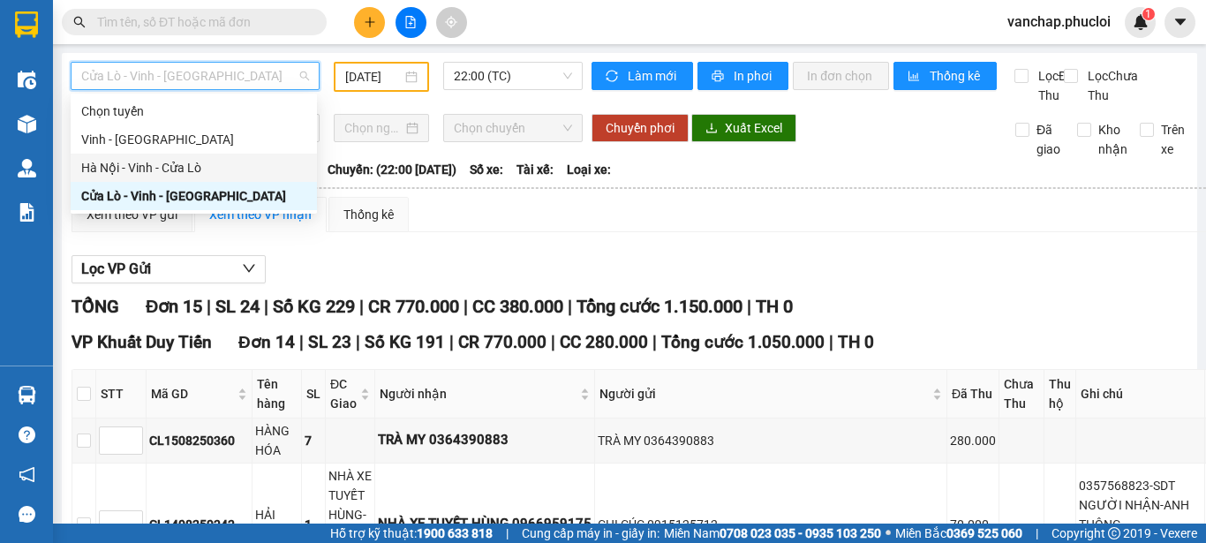
click at [157, 178] on div "Hà Nội - Vinh - Cửa Lò" at bounding box center [194, 168] width 246 height 28
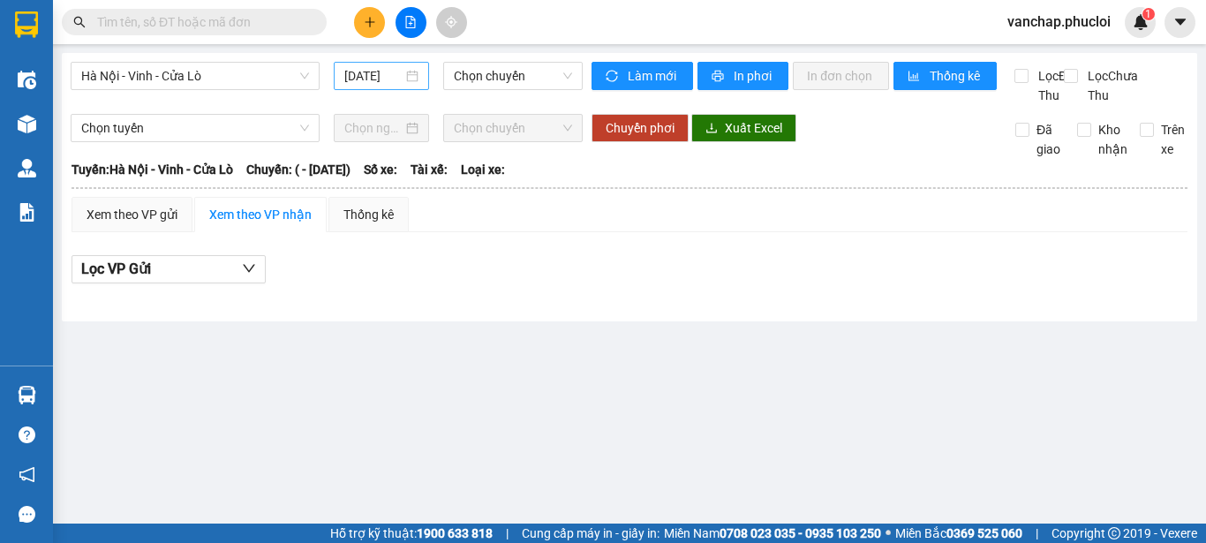
click at [418, 78] on div "[DATE]" at bounding box center [381, 75] width 74 height 19
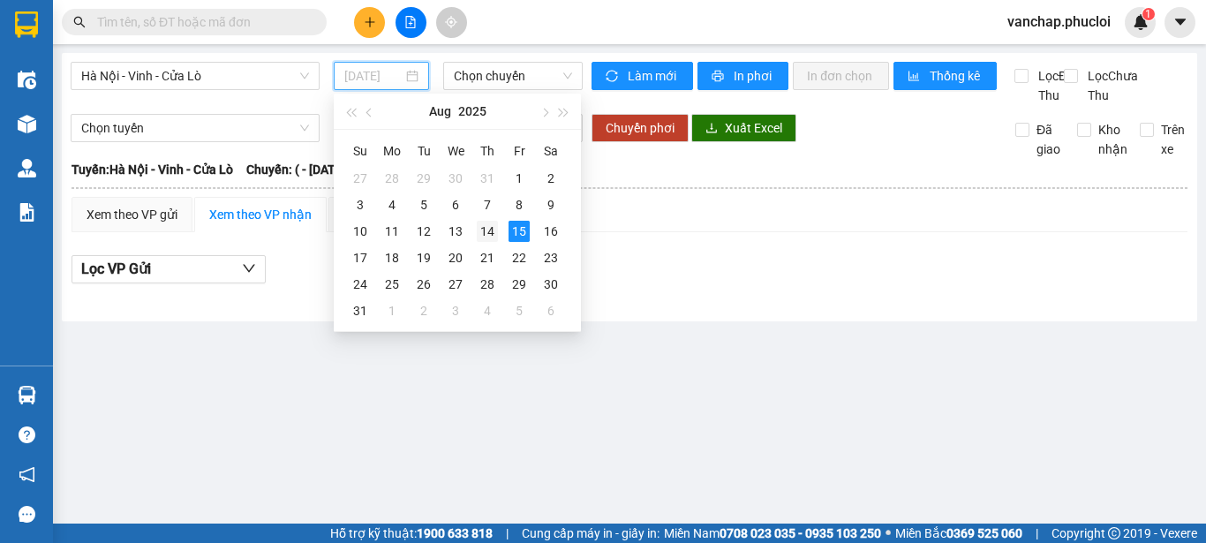
click at [483, 231] on div "14" at bounding box center [487, 231] width 21 height 21
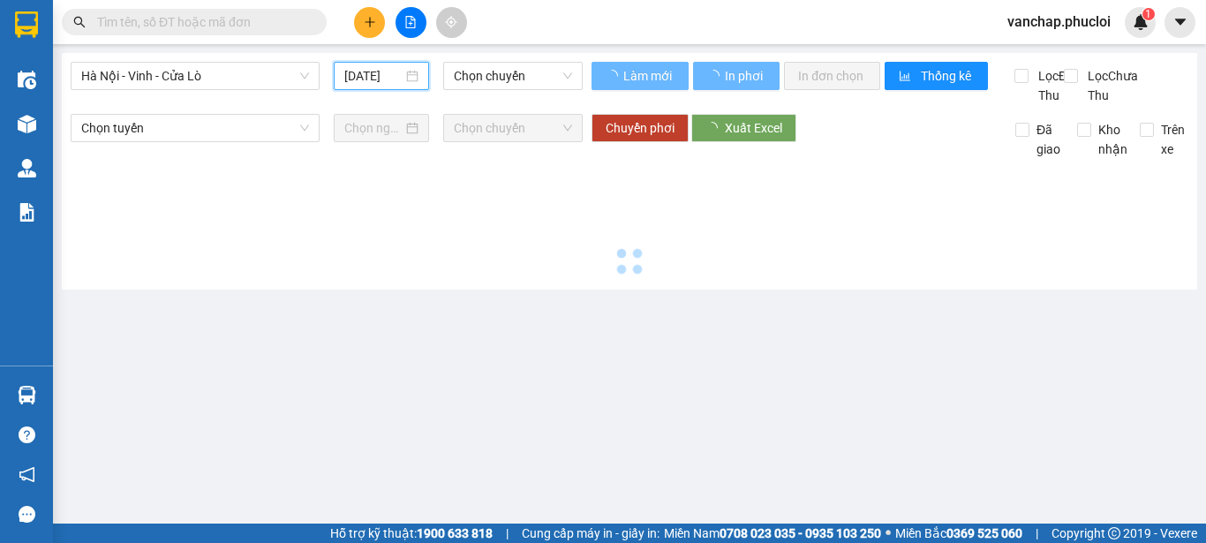
type input "[DATE]"
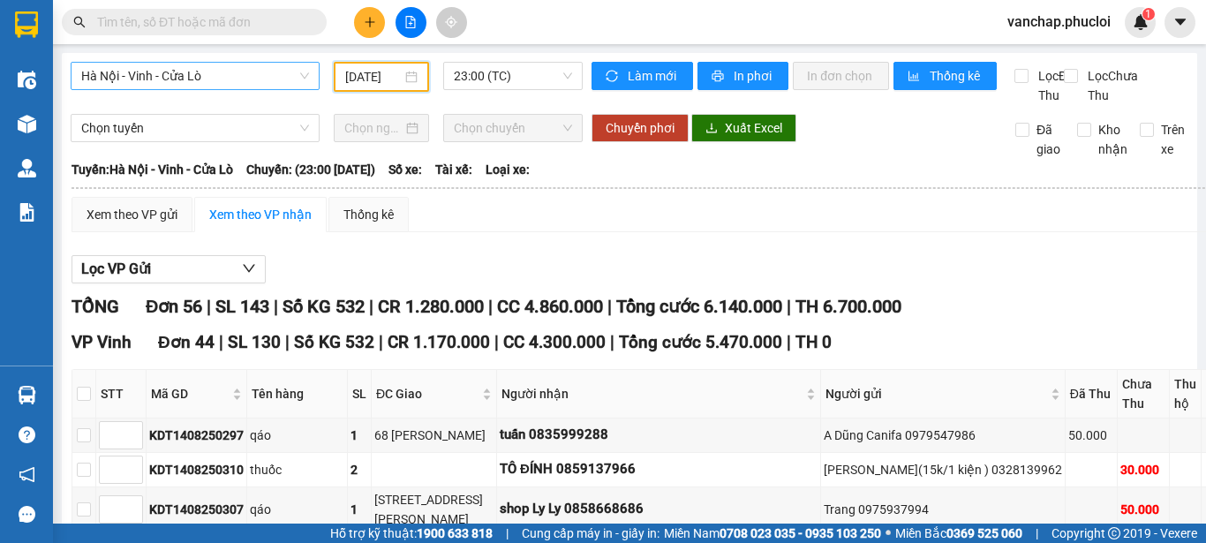
click at [173, 65] on span "Hà Nội - Vinh - Cửa Lò" at bounding box center [195, 76] width 228 height 26
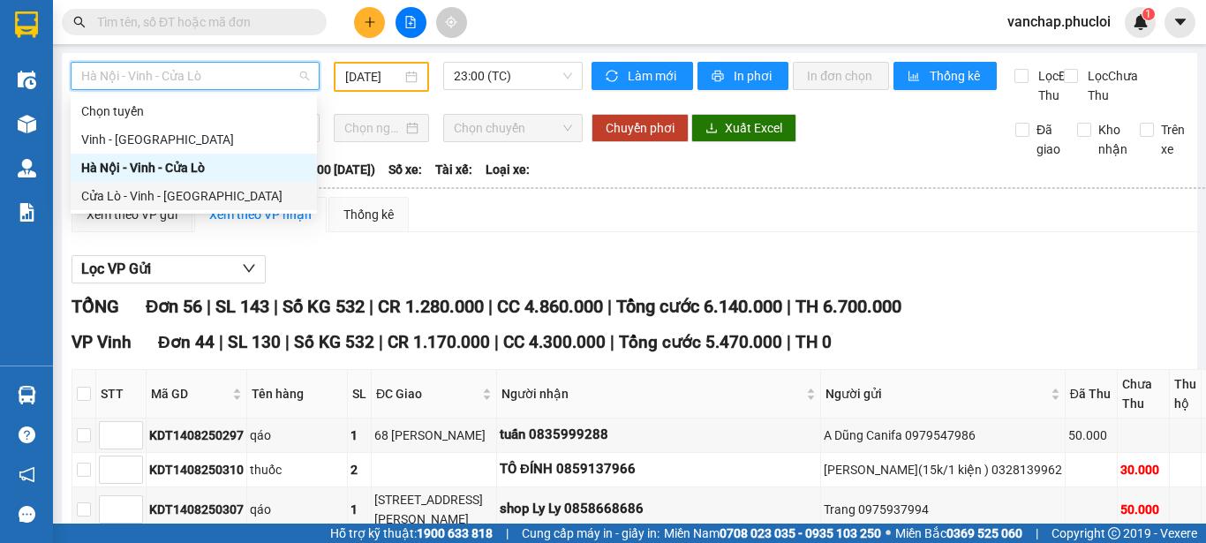
click at [149, 195] on div "Cửa Lò - Vinh - [GEOGRAPHIC_DATA]" at bounding box center [193, 195] width 225 height 19
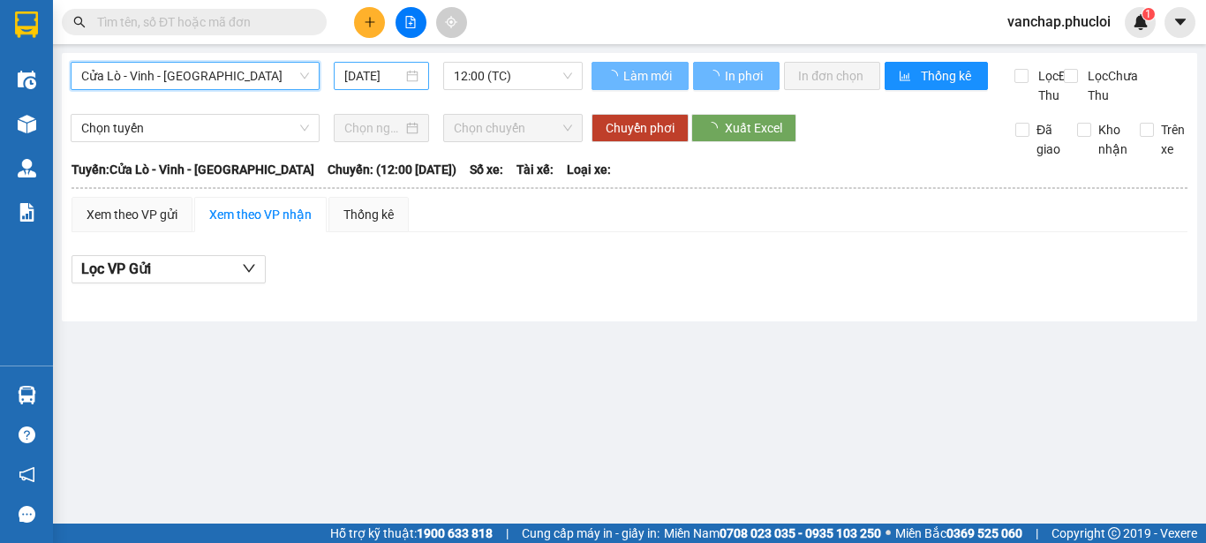
click at [408, 78] on div "[DATE]" at bounding box center [381, 75] width 74 height 19
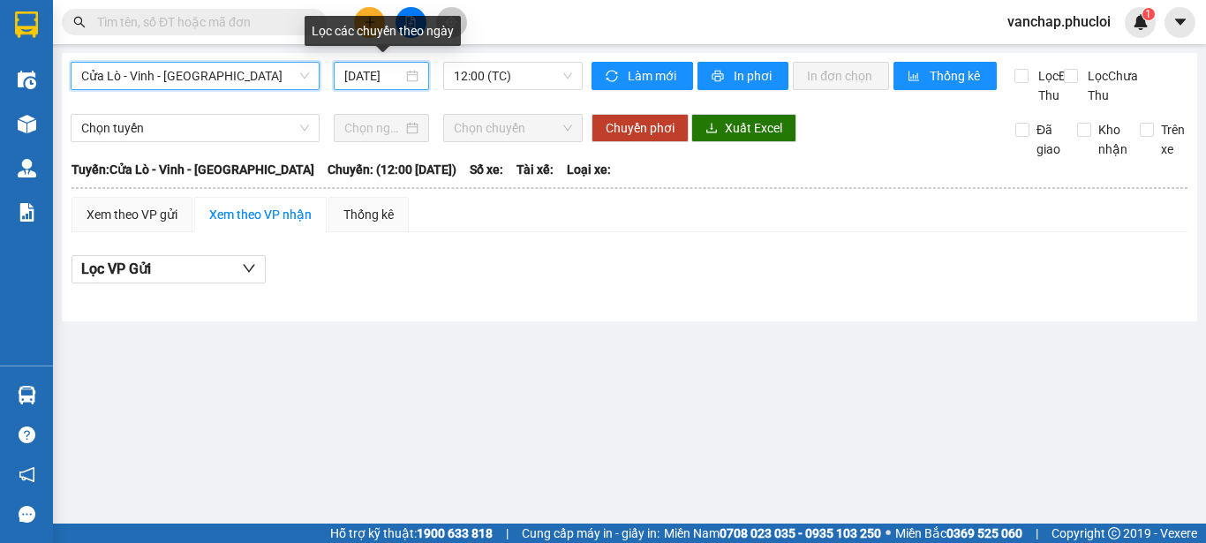
scroll to position [0, 4]
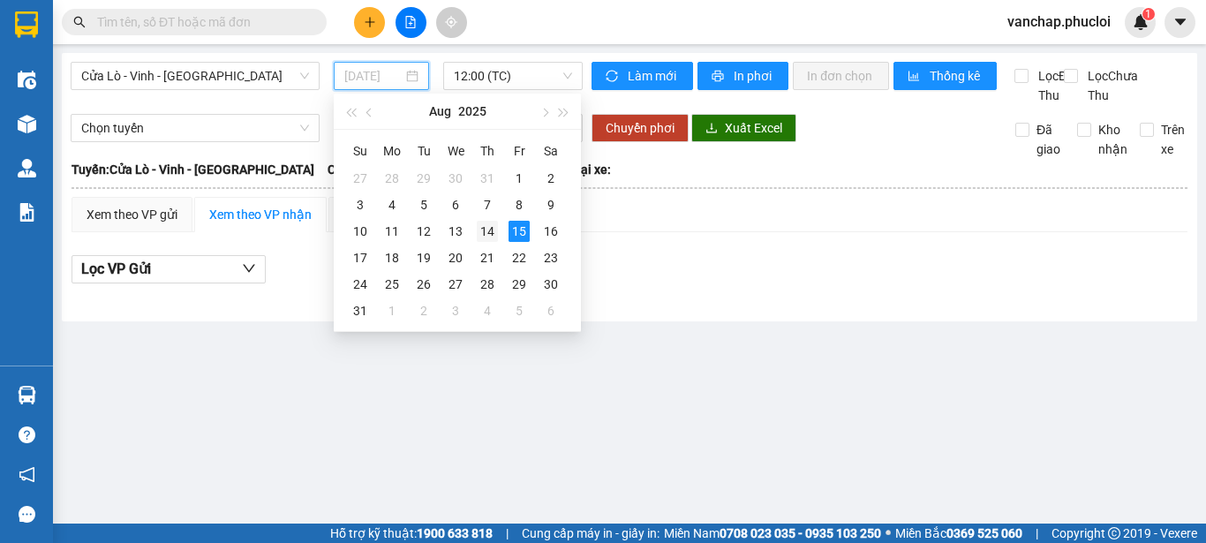
click at [483, 226] on div "14" at bounding box center [487, 231] width 21 height 21
type input "[DATE]"
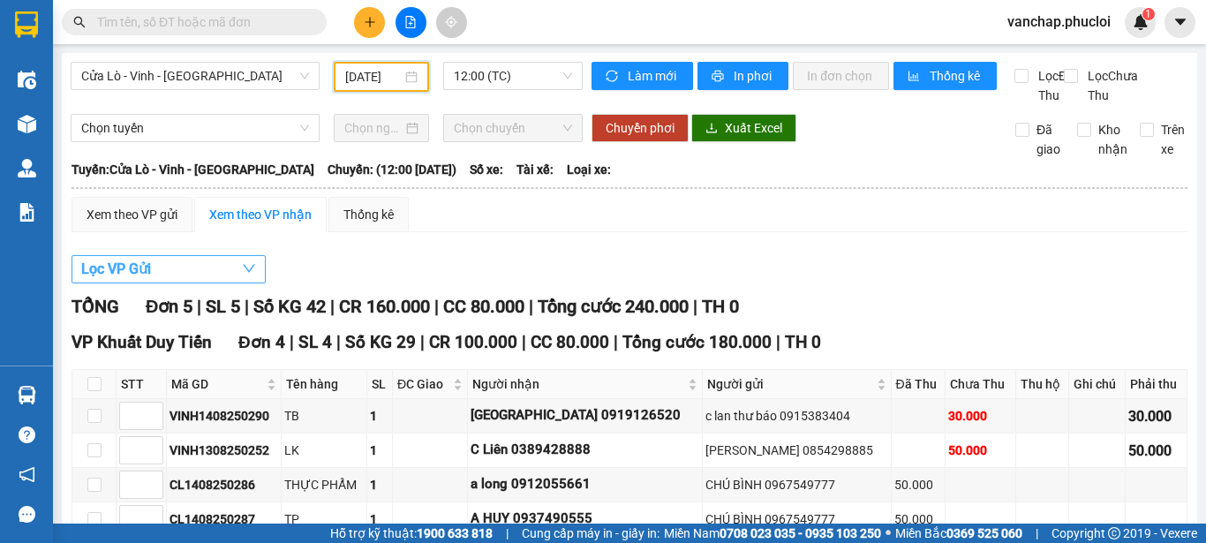
click at [206, 283] on button "Lọc VP Gửi" at bounding box center [169, 269] width 194 height 28
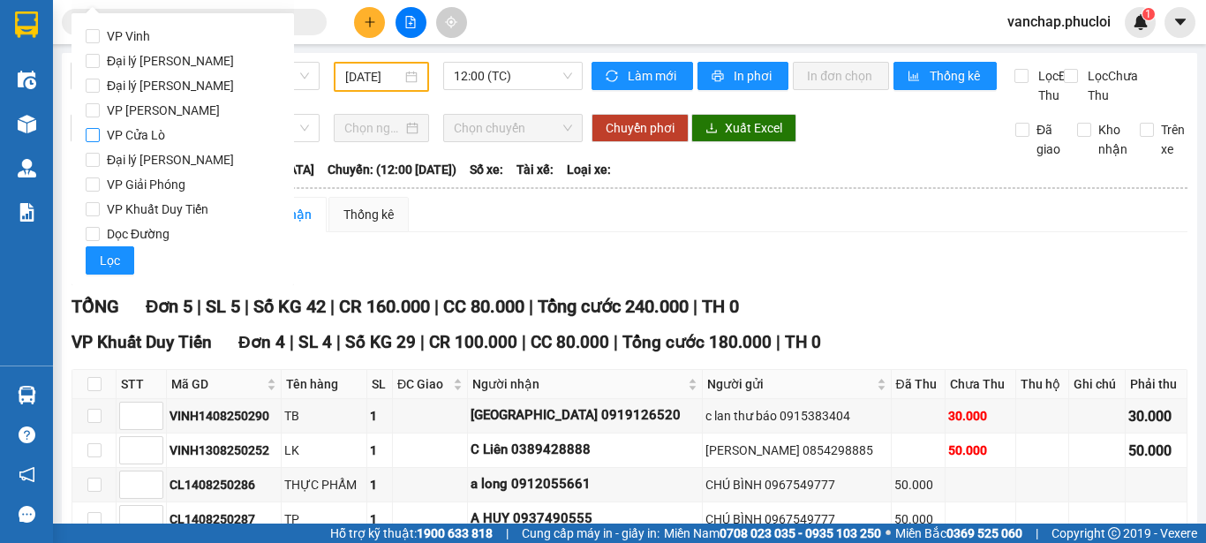
click at [94, 132] on input "VP Cửa Lò" at bounding box center [93, 135] width 14 height 14
checkbox input "true"
click at [112, 257] on span "Lọc" at bounding box center [110, 260] width 20 height 19
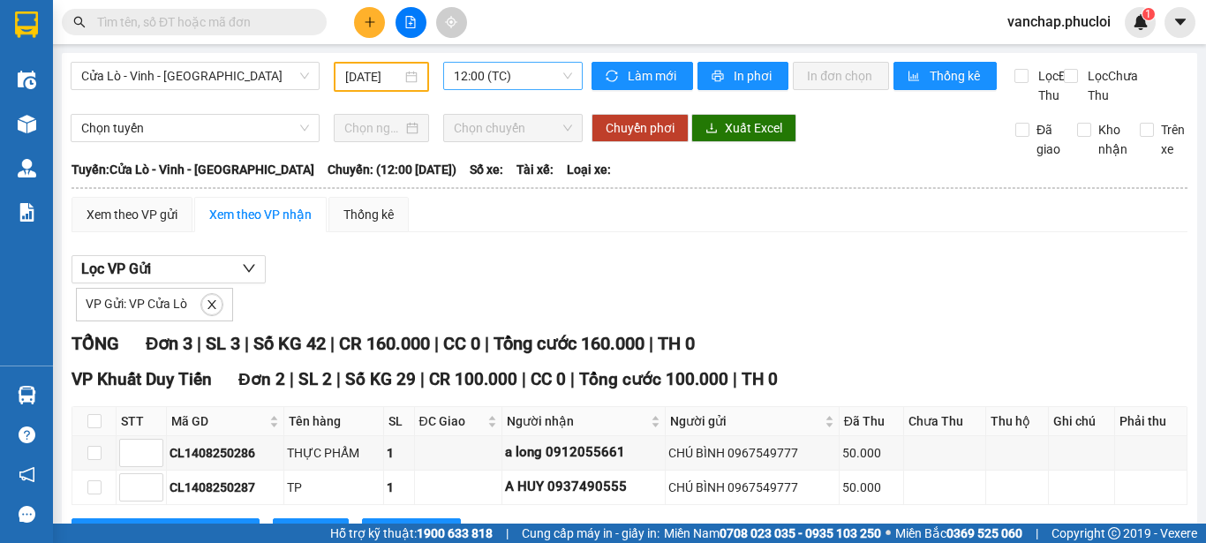
click at [515, 72] on span "12:00 (TC)" at bounding box center [513, 76] width 118 height 26
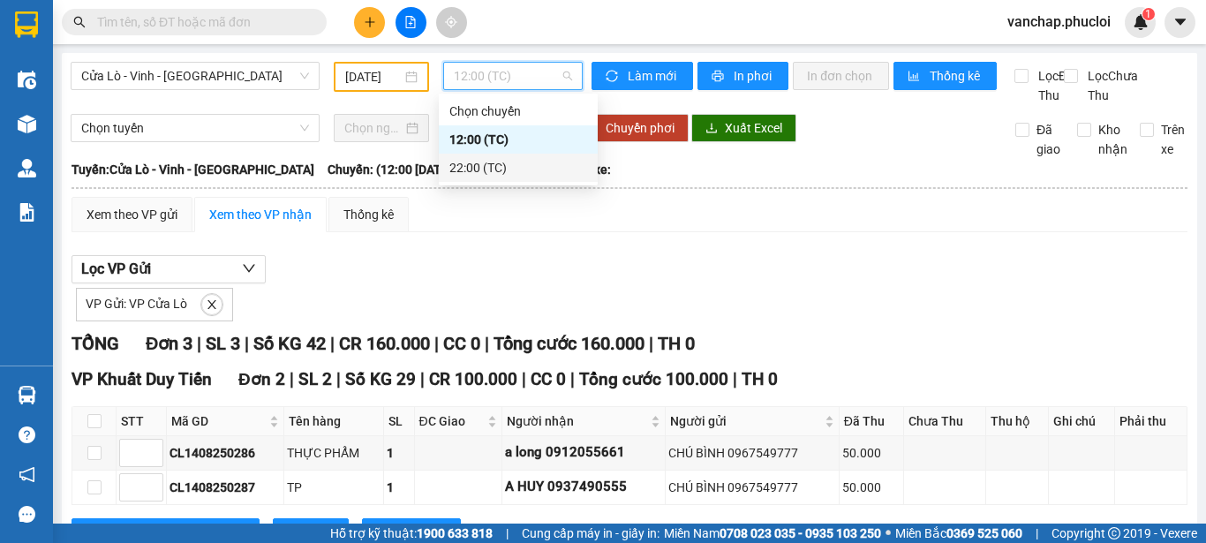
click at [472, 175] on div "22:00 (TC)" at bounding box center [518, 167] width 138 height 19
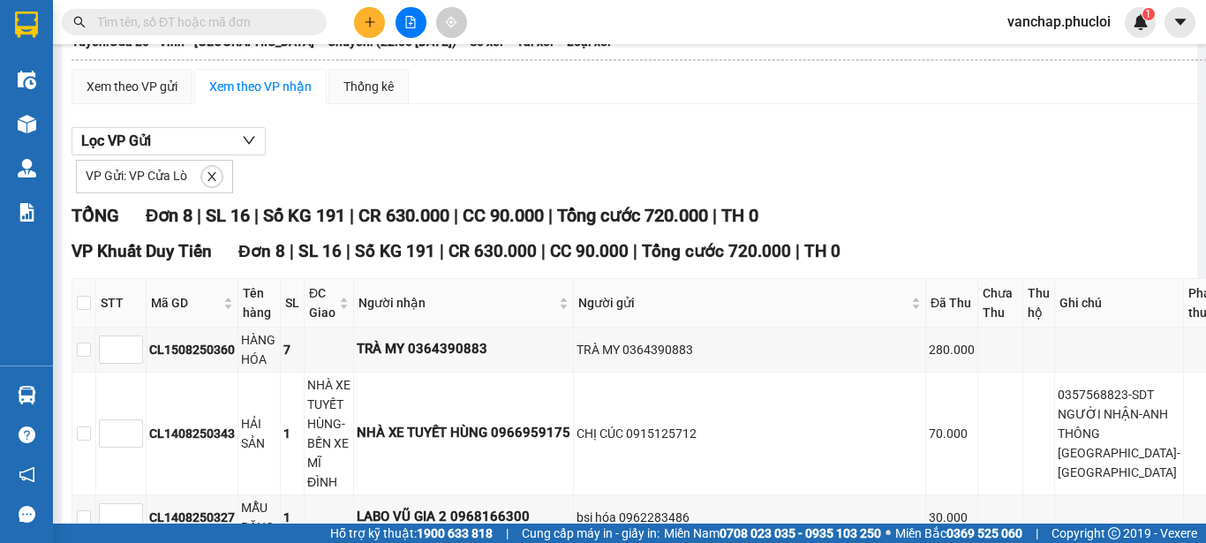
scroll to position [94, 0]
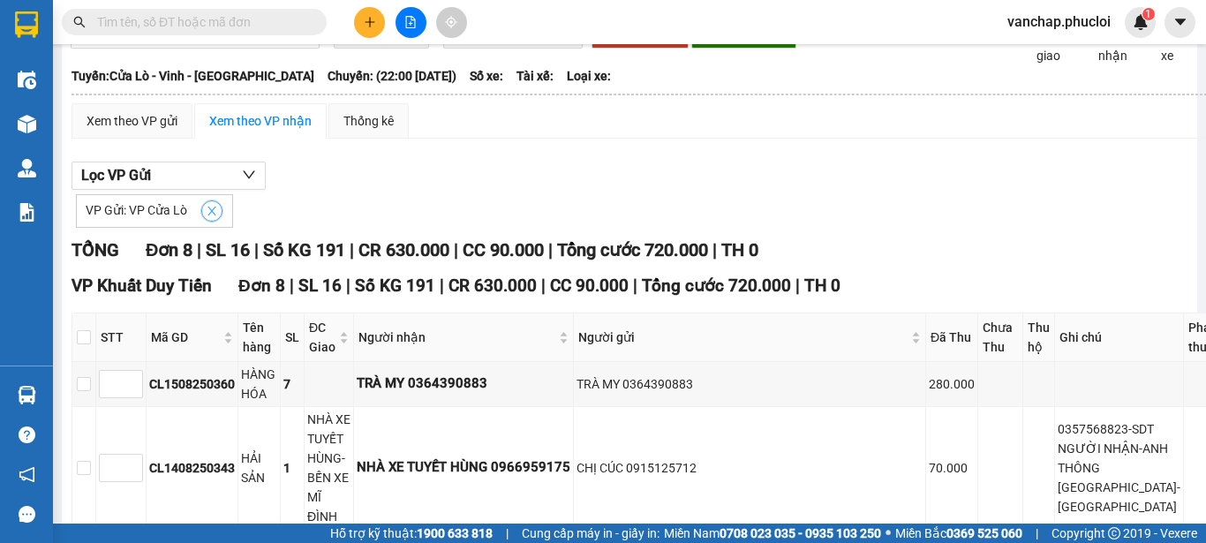
click at [206, 217] on icon "close" at bounding box center [212, 211] width 12 height 12
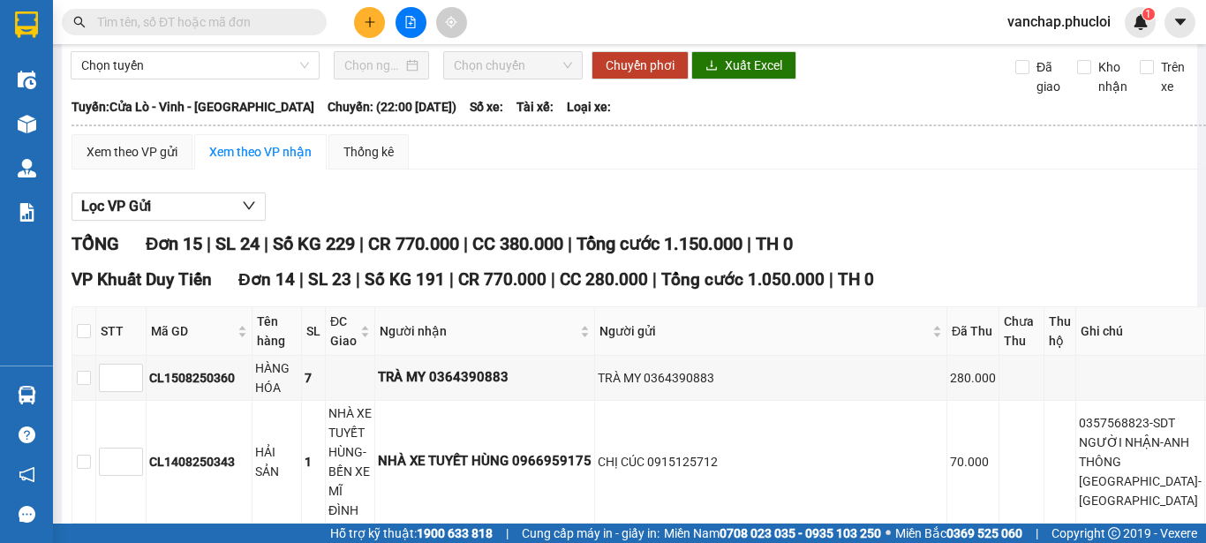
scroll to position [0, 0]
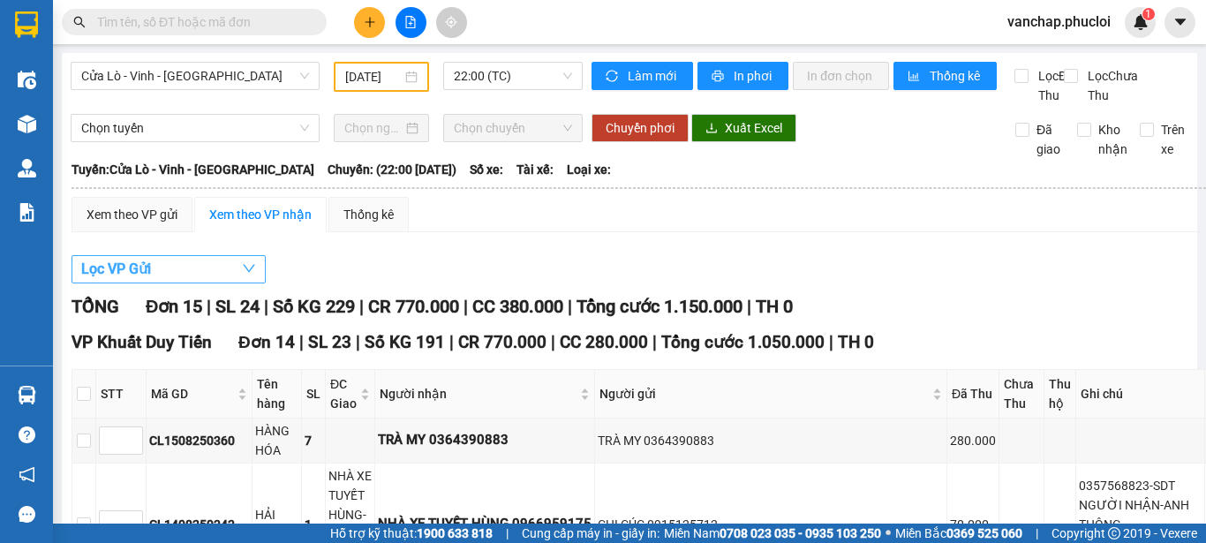
click at [191, 283] on button "Lọc VP Gửi" at bounding box center [169, 269] width 194 height 28
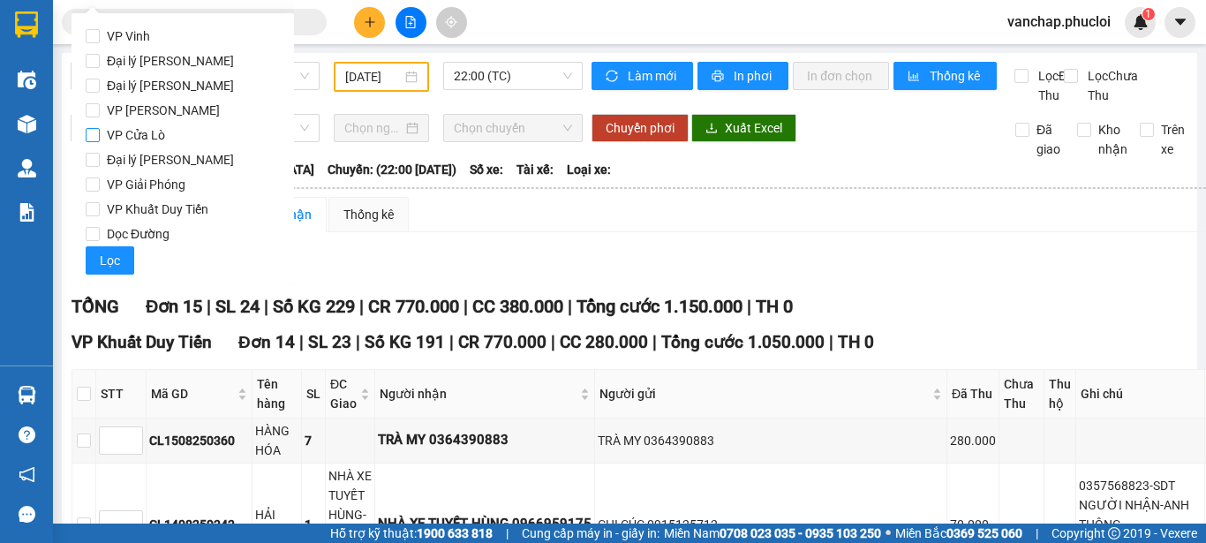
click at [94, 132] on input "VP Cửa Lò" at bounding box center [93, 135] width 14 height 14
checkbox input "true"
click at [102, 260] on span "Lọc" at bounding box center [110, 260] width 20 height 19
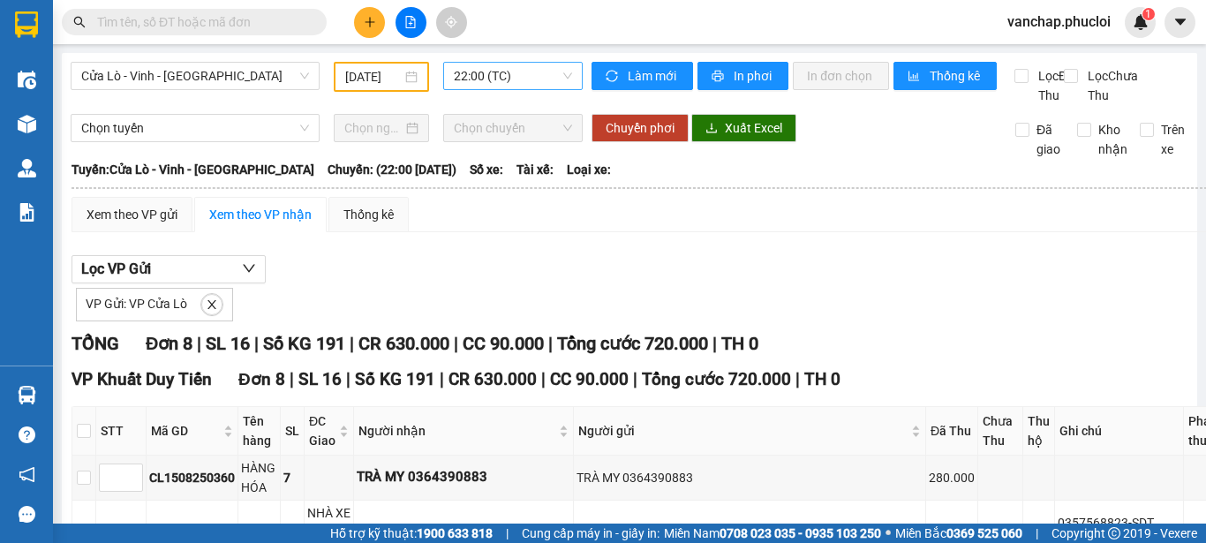
click at [495, 66] on span "22:00 (TC)" at bounding box center [513, 76] width 118 height 26
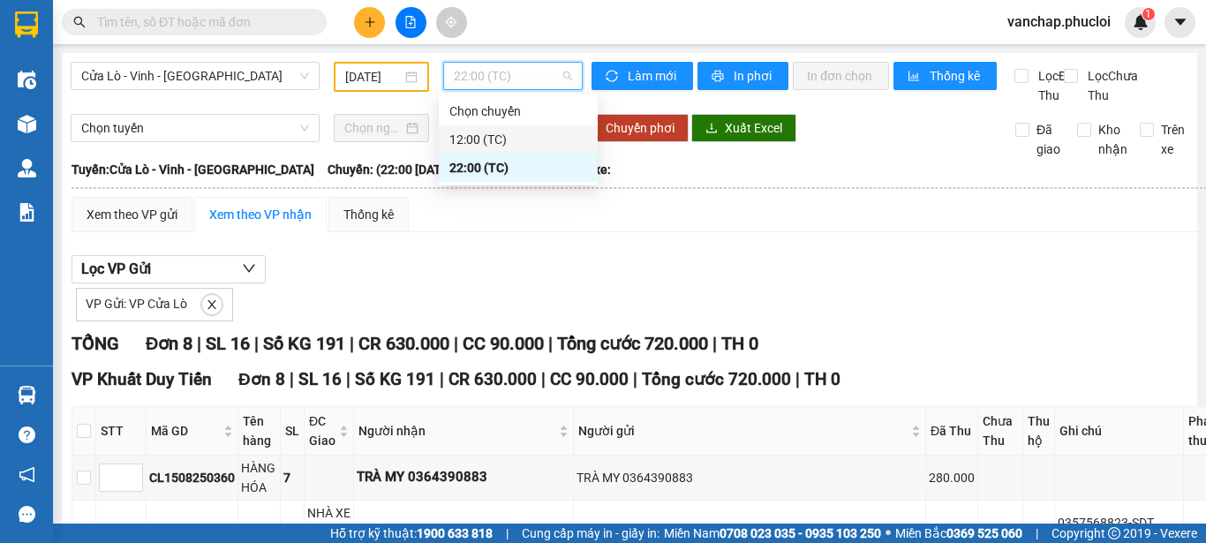
click at [474, 133] on div "12:00 (TC)" at bounding box center [518, 139] width 138 height 19
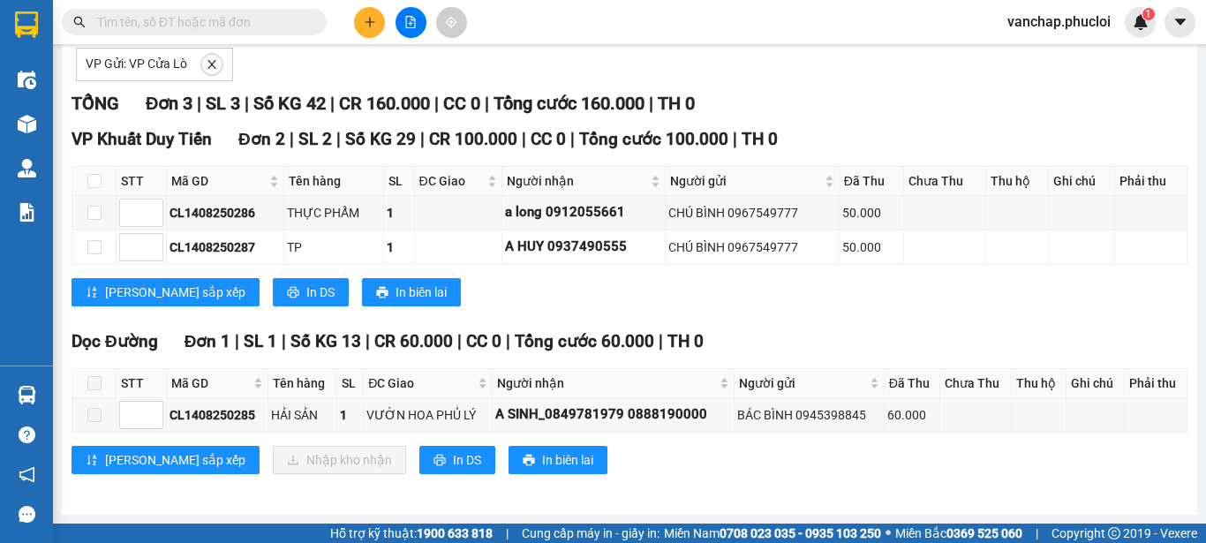
scroll to position [260, 0]
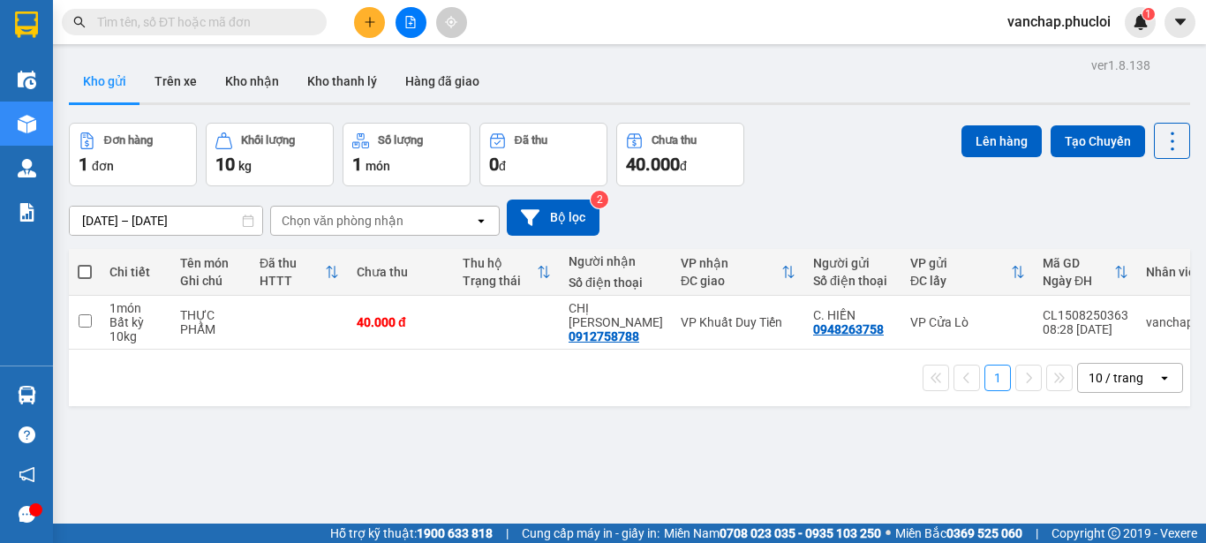
click at [376, 27] on button at bounding box center [369, 22] width 31 height 31
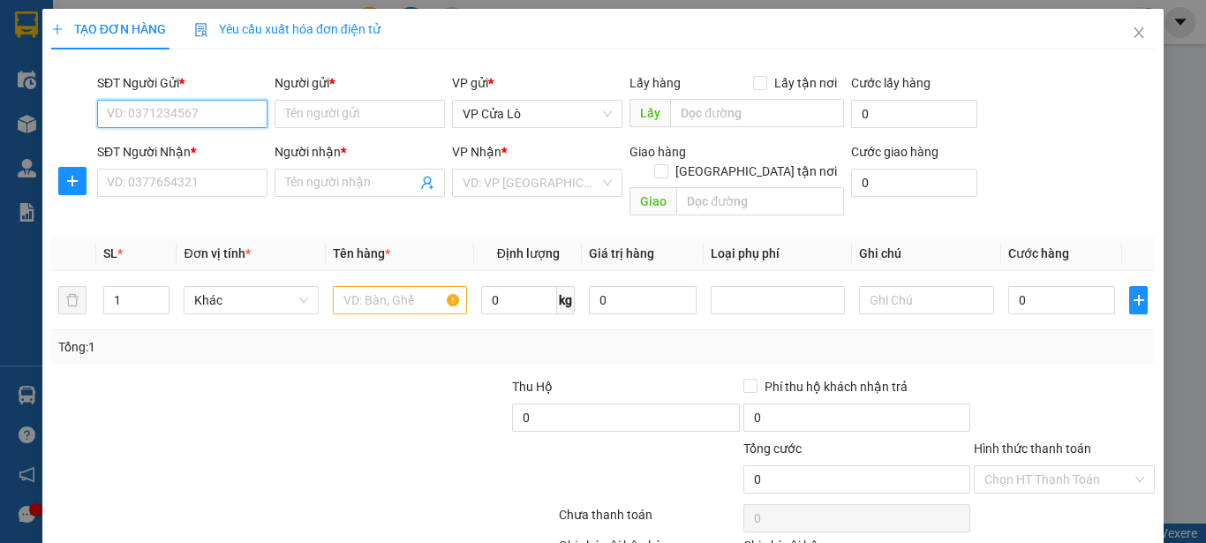
click at [222, 118] on input "SĐT Người Gửi *" at bounding box center [182, 114] width 170 height 28
type input "0399085978"
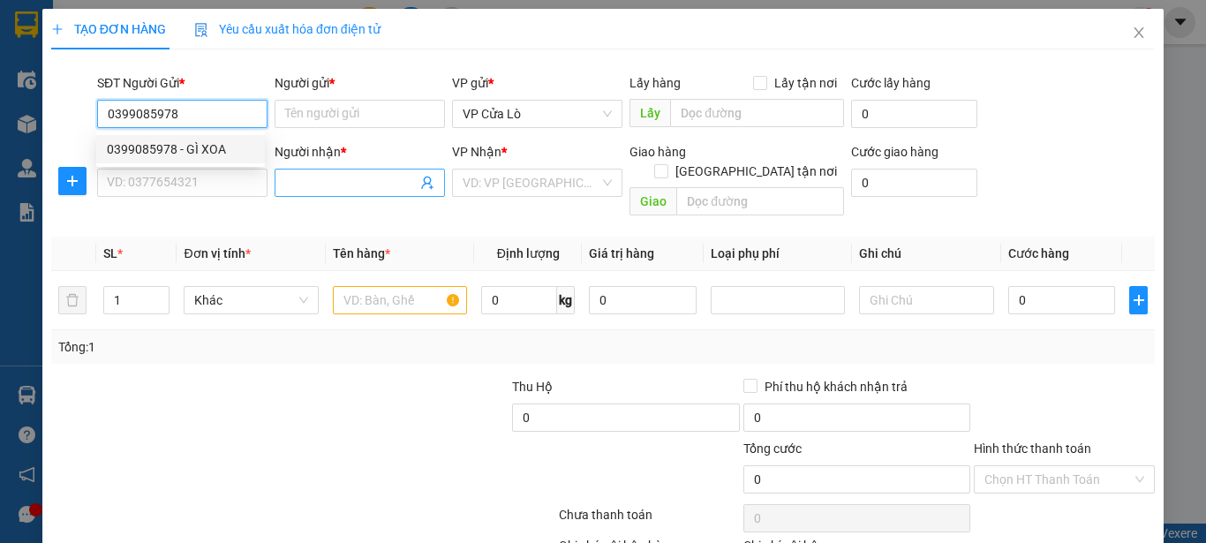
drag, startPoint x: 230, startPoint y: 151, endPoint x: 317, endPoint y: 190, distance: 95.6
click at [230, 151] on div "0399085978 - GÌ XOA" at bounding box center [180, 148] width 147 height 19
type input "GÌ XOA"
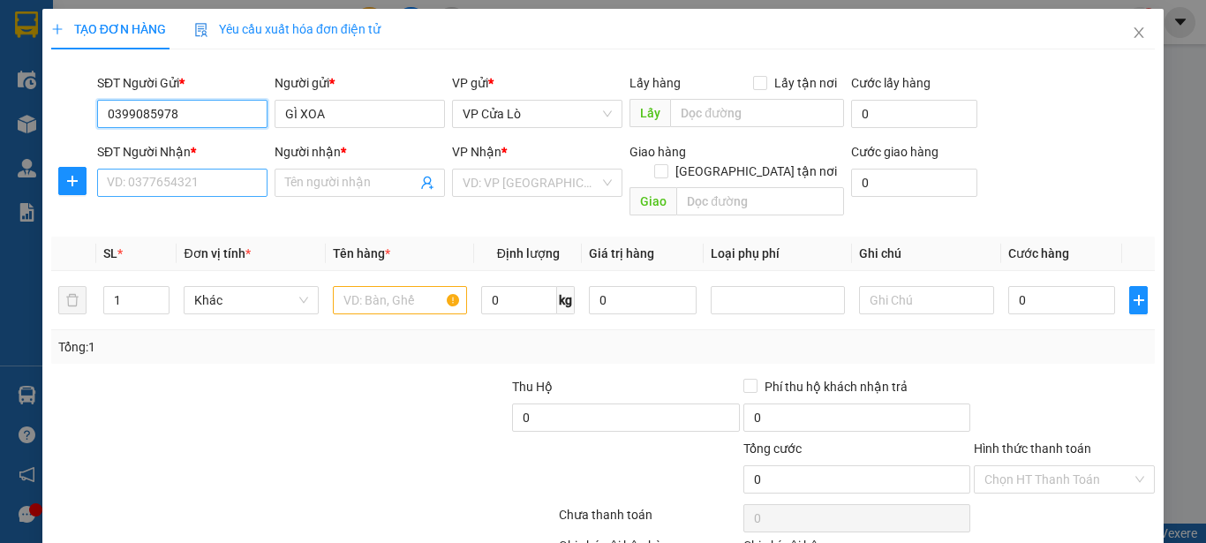
type input "0399085978"
click at [155, 180] on input "SĐT Người Nhận *" at bounding box center [182, 183] width 170 height 28
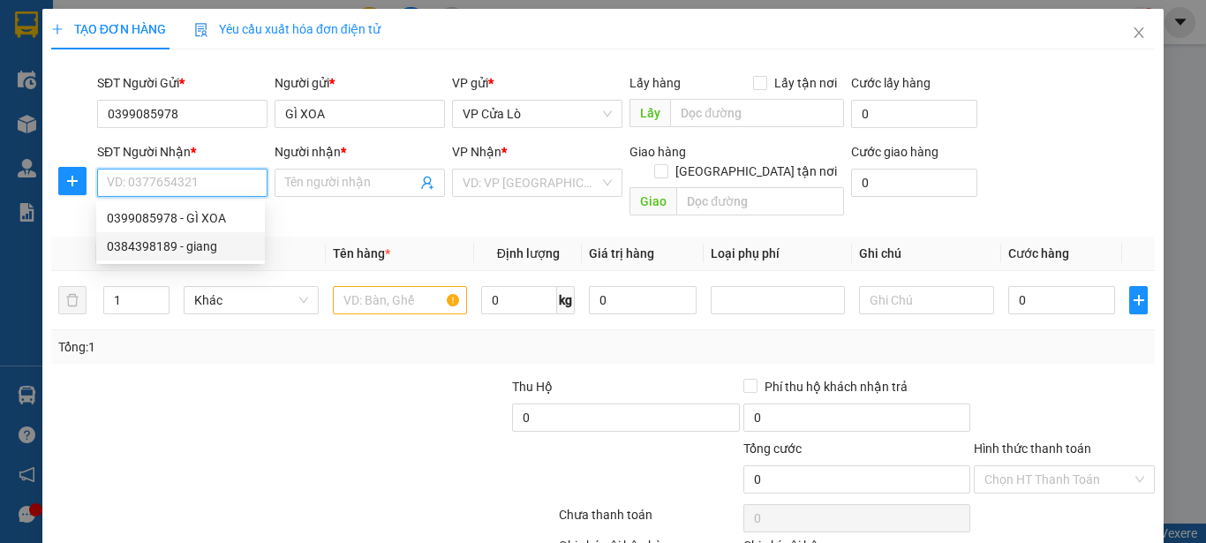
click at [151, 247] on div "0384398189 - giang" at bounding box center [180, 246] width 147 height 19
type input "0384398189"
type input "giang"
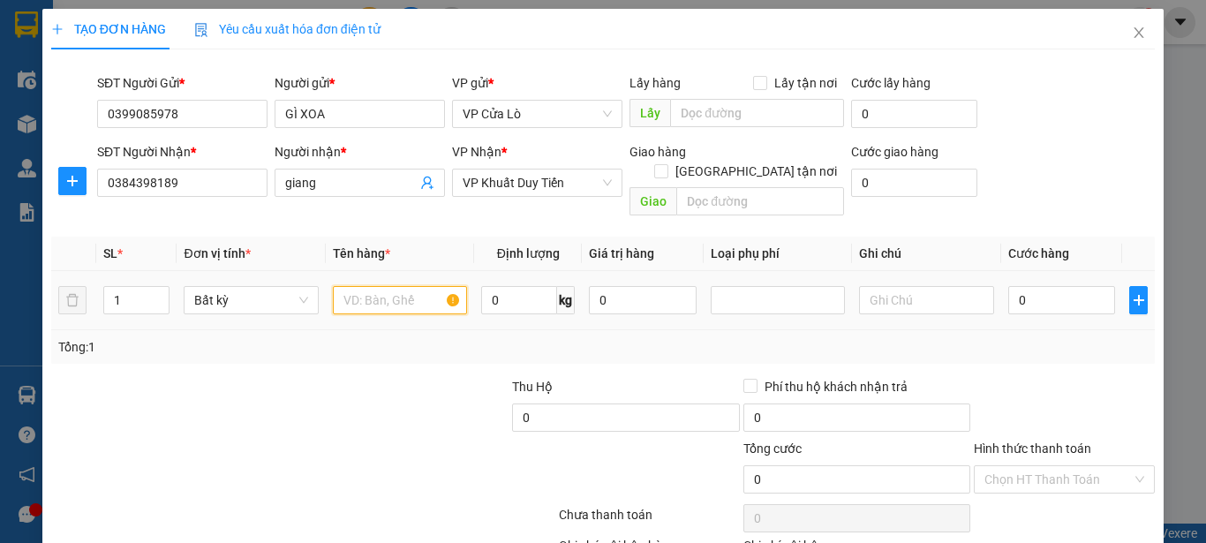
click at [365, 286] on input "text" at bounding box center [400, 300] width 134 height 28
click at [146, 287] on input "1" at bounding box center [136, 300] width 65 height 26
type input "2"
click at [348, 286] on input "text" at bounding box center [400, 300] width 134 height 28
type input "h"
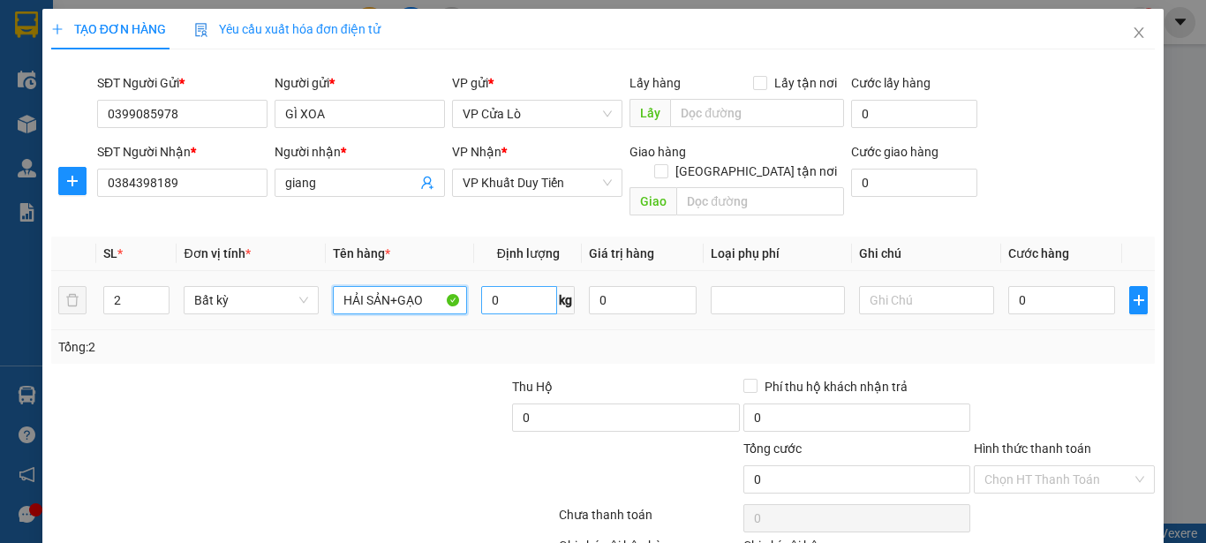
type input "HẢI SẢN+GẠO"
click at [502, 286] on input "0" at bounding box center [519, 300] width 76 height 28
type input "26"
click at [513, 337] on div "Tổng: 2" at bounding box center [602, 346] width 1089 height 19
type input "70.000"
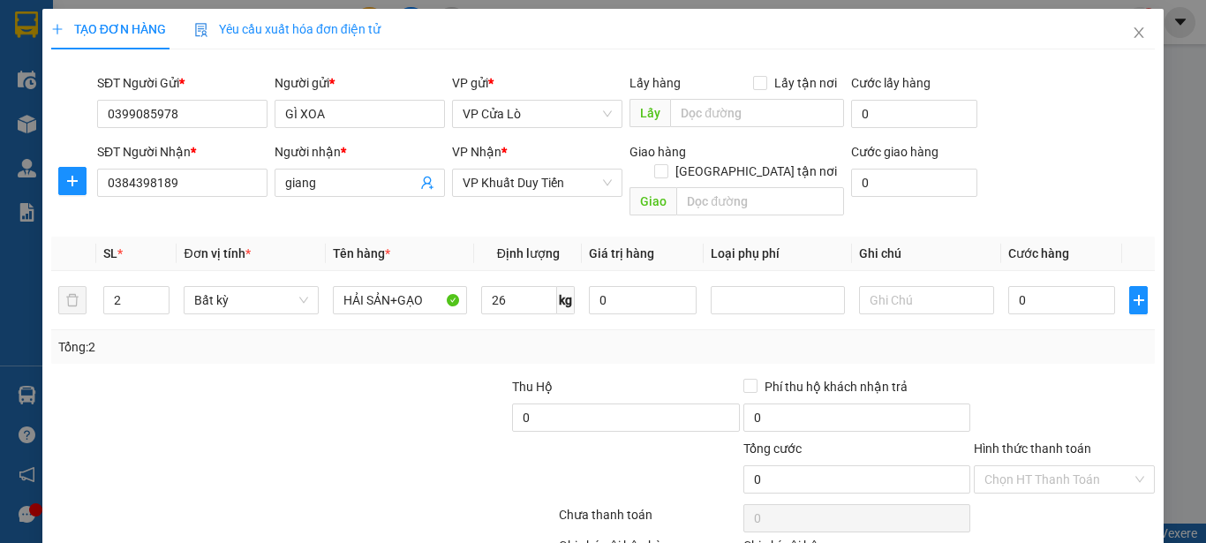
type input "70.000"
click at [1014, 286] on input "70.000" at bounding box center [1062, 300] width 108 height 28
click at [1010, 286] on input "70.000" at bounding box center [1062, 300] width 108 height 28
click at [1012, 286] on input "70.000" at bounding box center [1062, 300] width 108 height 28
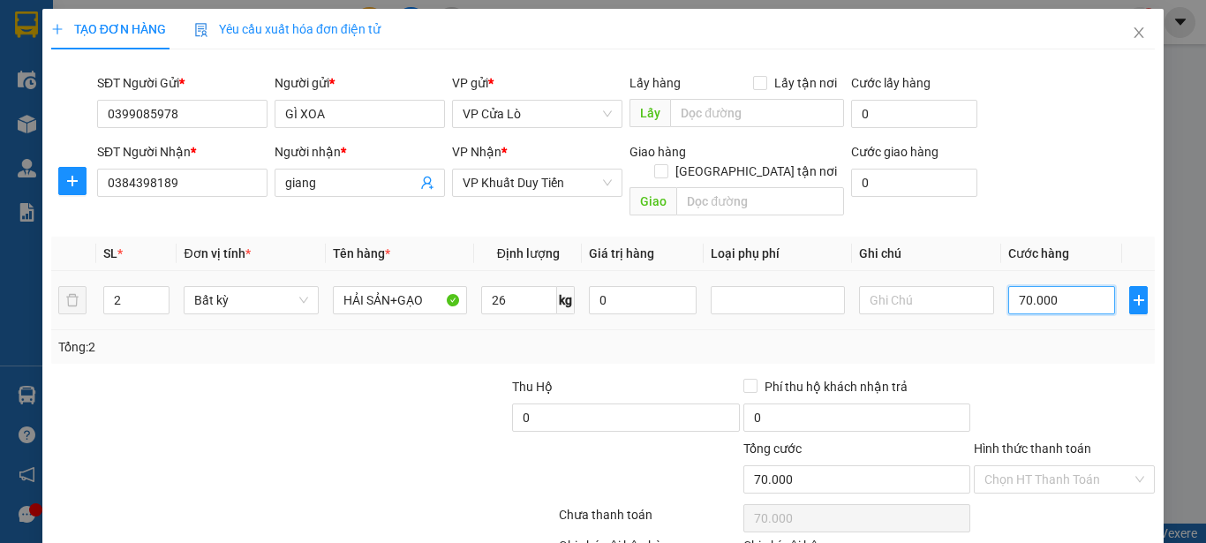
type input "0.000"
type input "0"
type input "90.000"
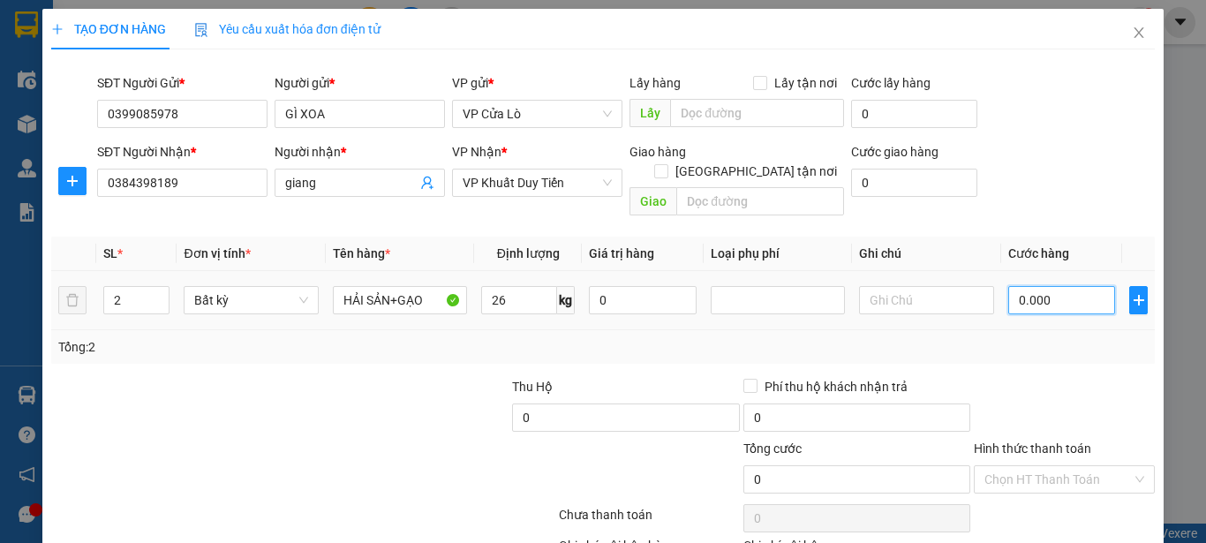
type input "90.000"
click at [1021, 330] on div "Tổng: 2" at bounding box center [603, 347] width 1104 height 34
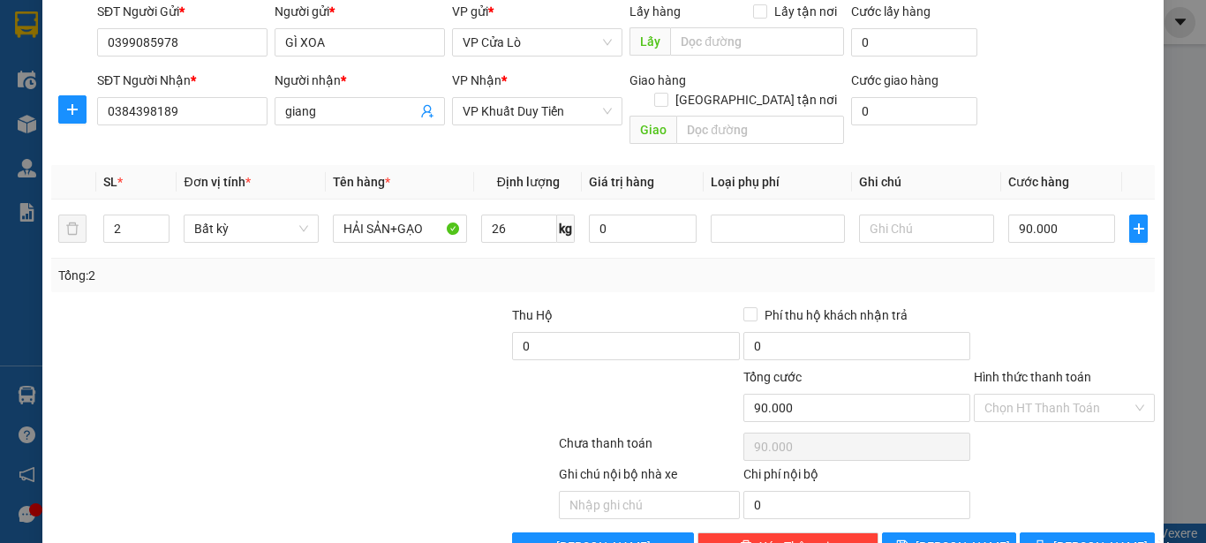
scroll to position [104, 0]
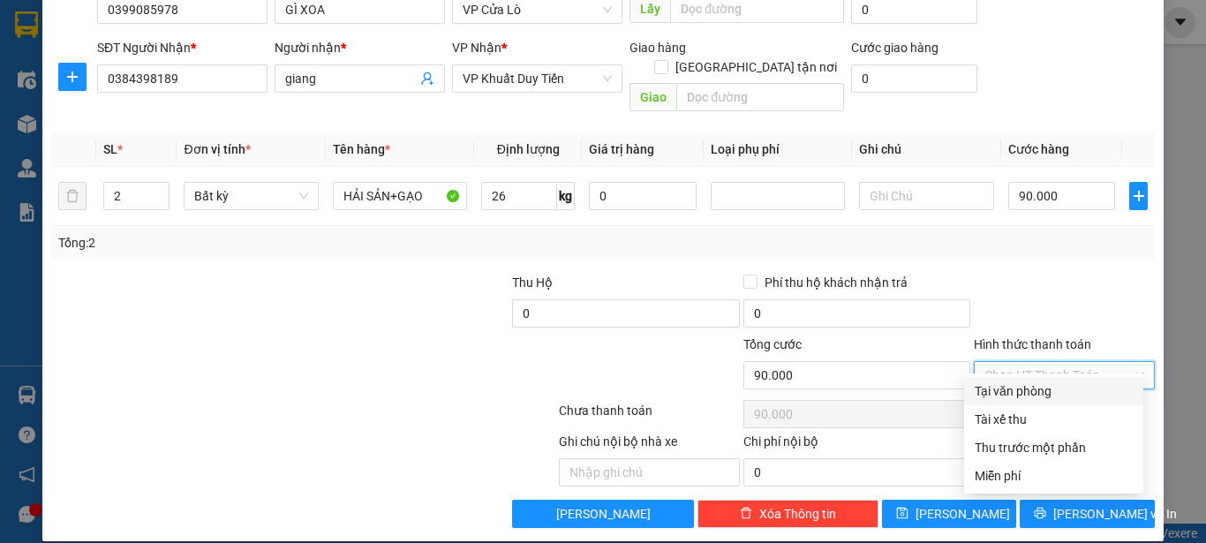
click at [1030, 362] on input "Hình thức thanh toán" at bounding box center [1057, 375] width 147 height 26
click at [1015, 390] on div "Tại văn phòng" at bounding box center [1054, 390] width 158 height 19
type input "0"
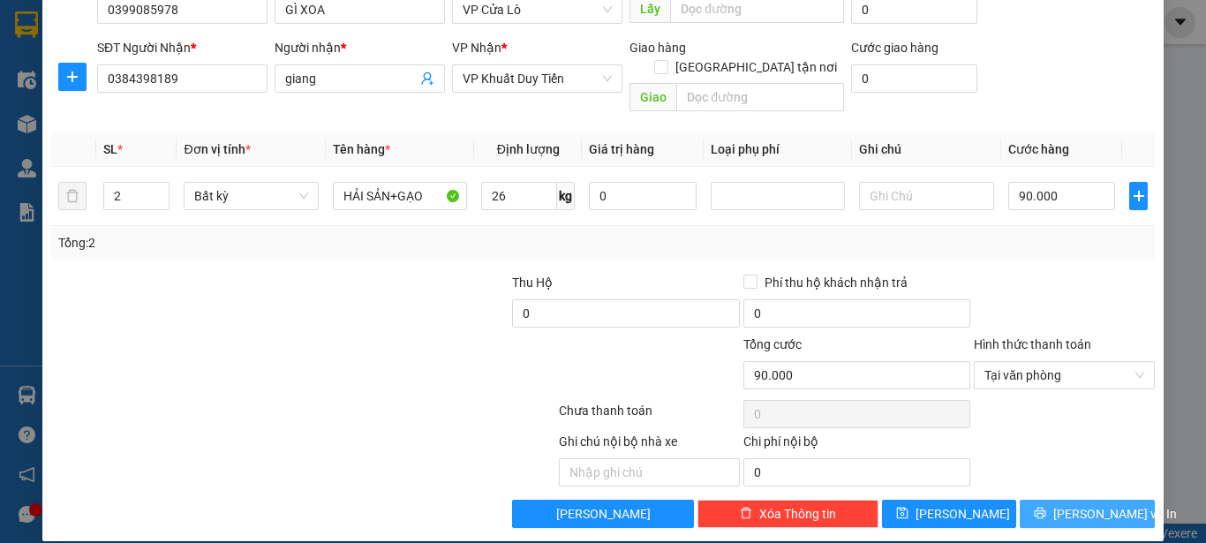
click at [1067, 504] on span "[PERSON_NAME] và In" at bounding box center [1115, 513] width 124 height 19
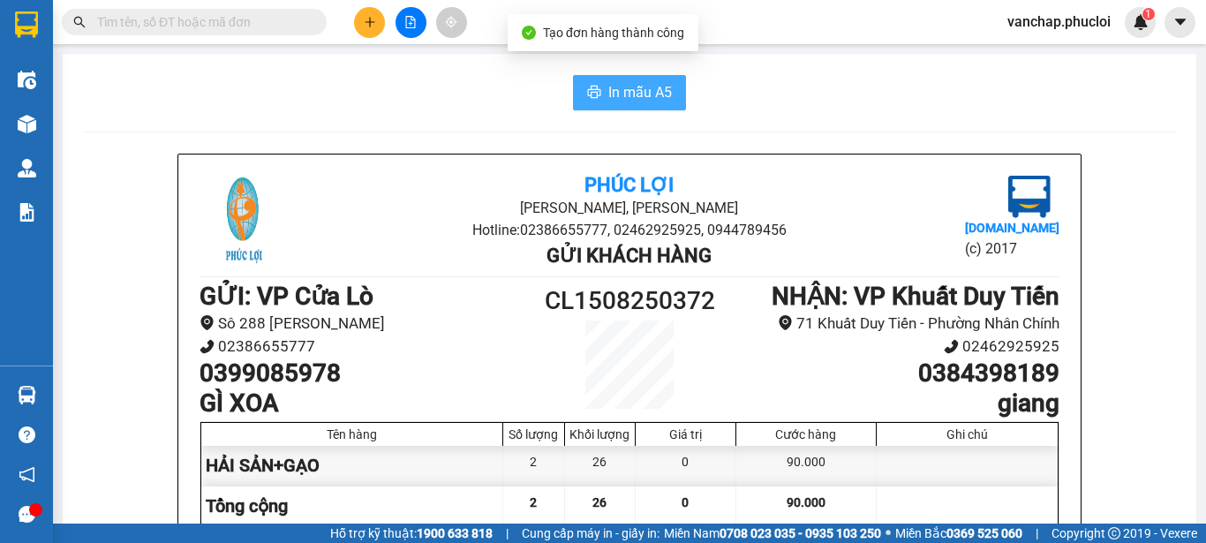
click at [629, 107] on button "In mẫu A5" at bounding box center [629, 92] width 113 height 35
